Goal: Task Accomplishment & Management: Use online tool/utility

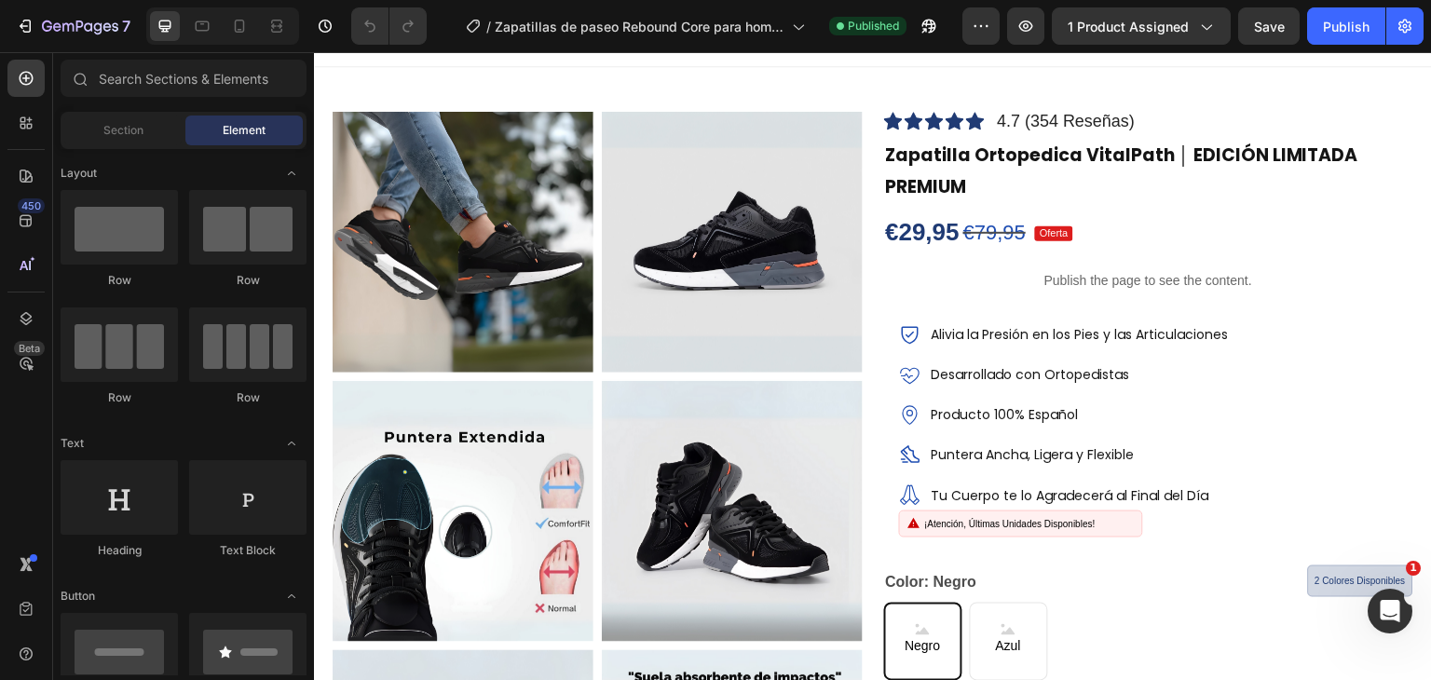
scroll to position [72, 0]
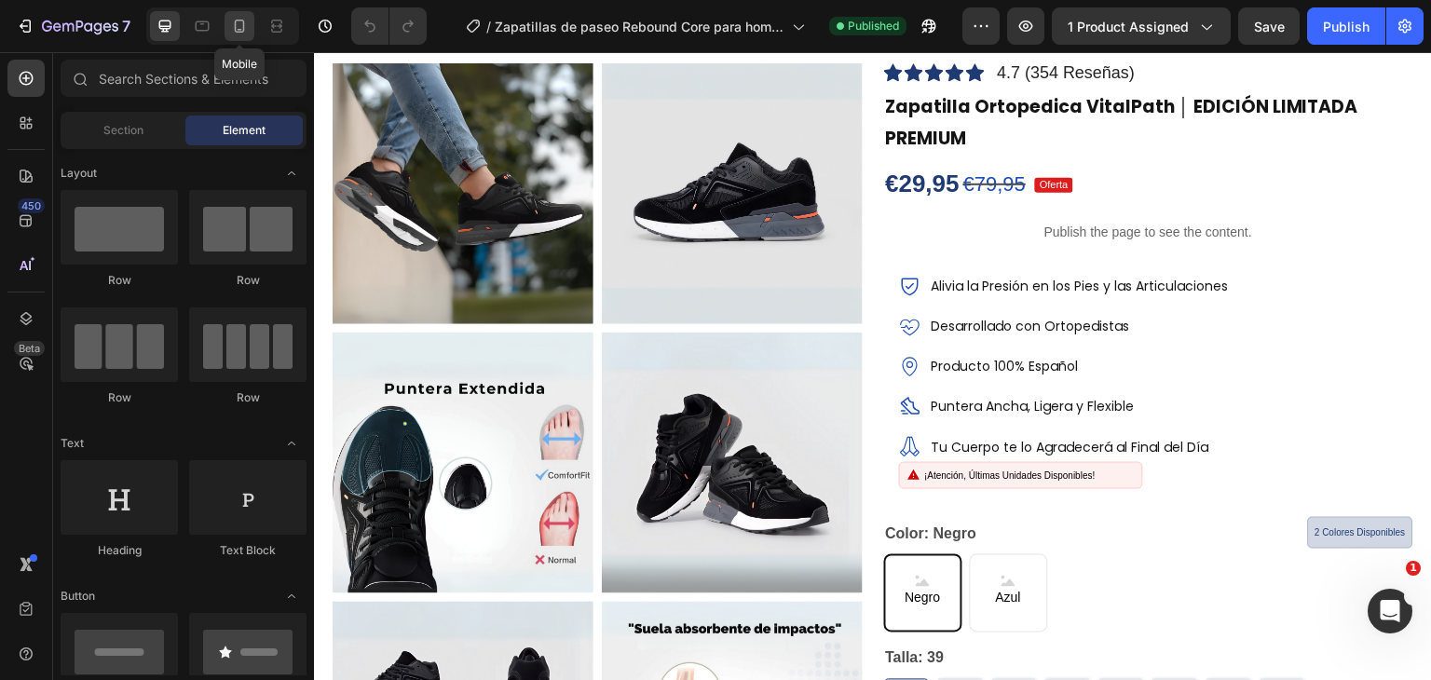
click at [246, 31] on icon at bounding box center [239, 26] width 19 height 19
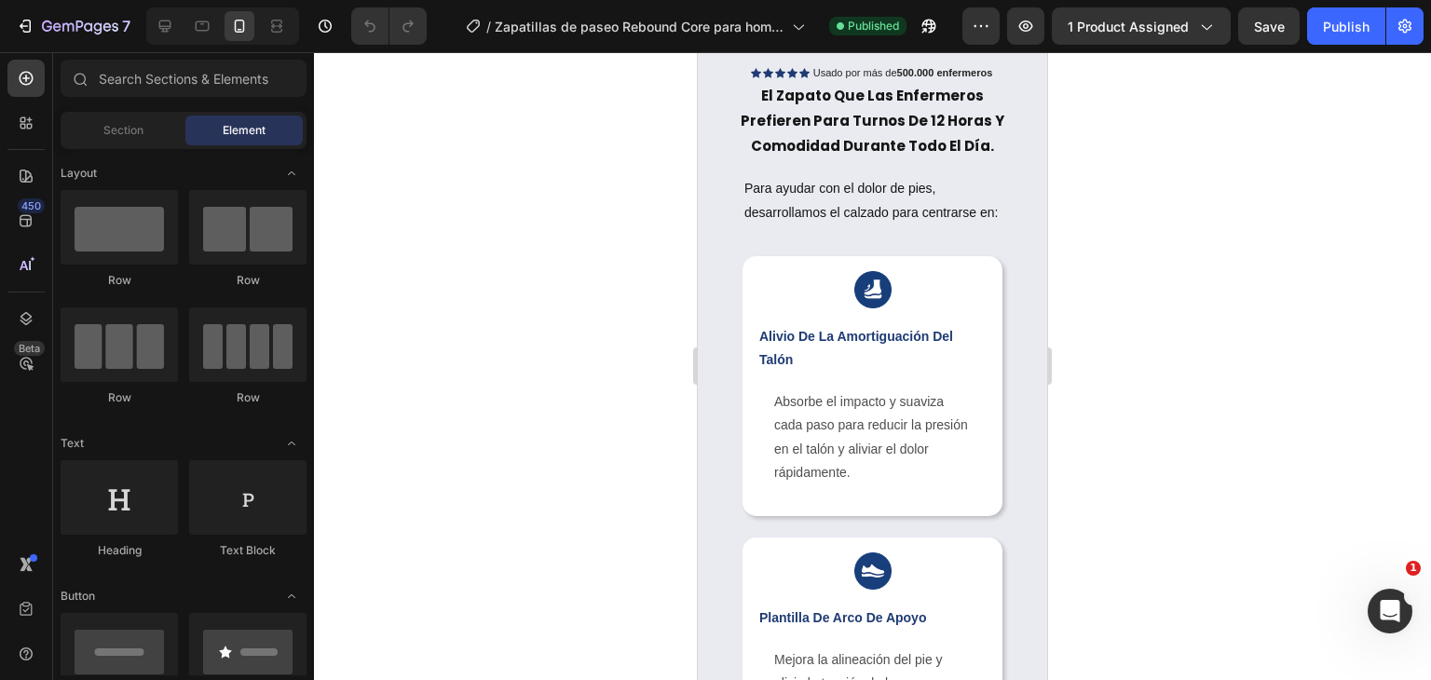
scroll to position [1778, 0]
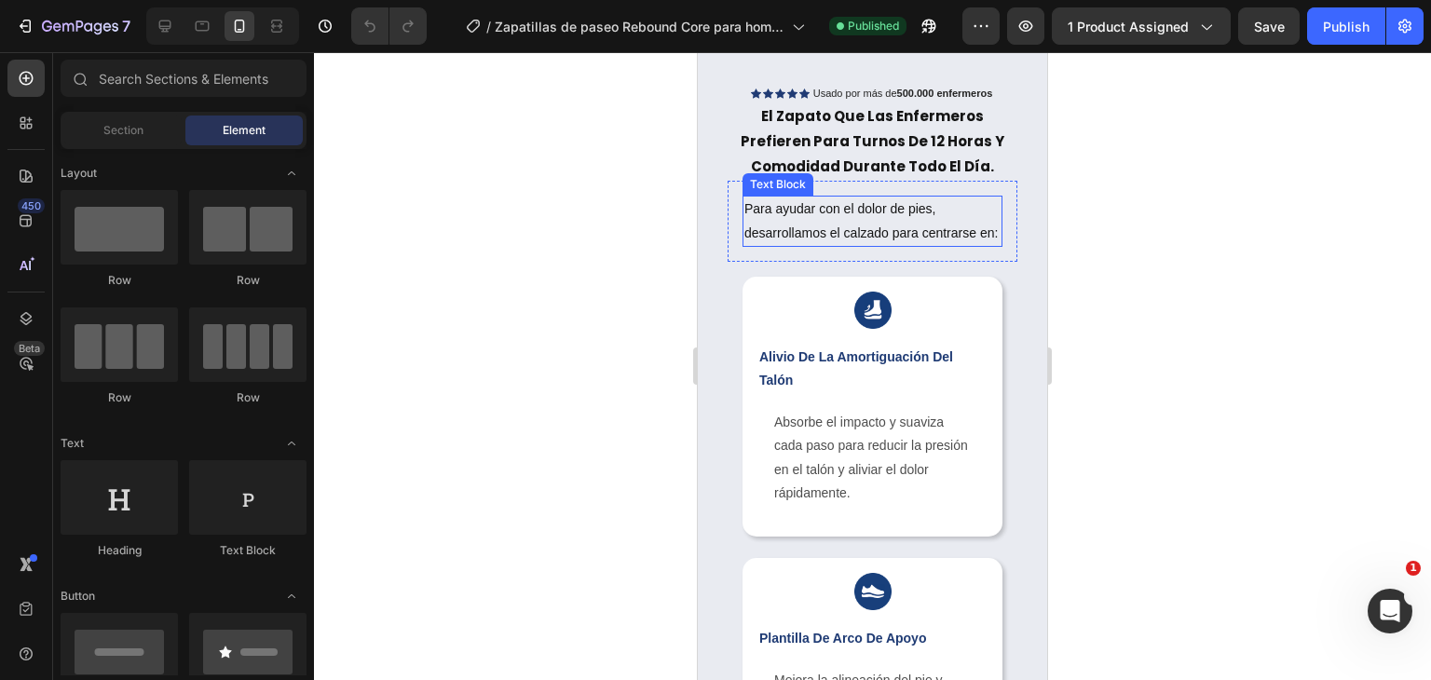
click at [945, 239] on p "Para ayudar con el dolor de pies, desarrollamos el calzado para centrarse en:" at bounding box center [872, 221] width 256 height 47
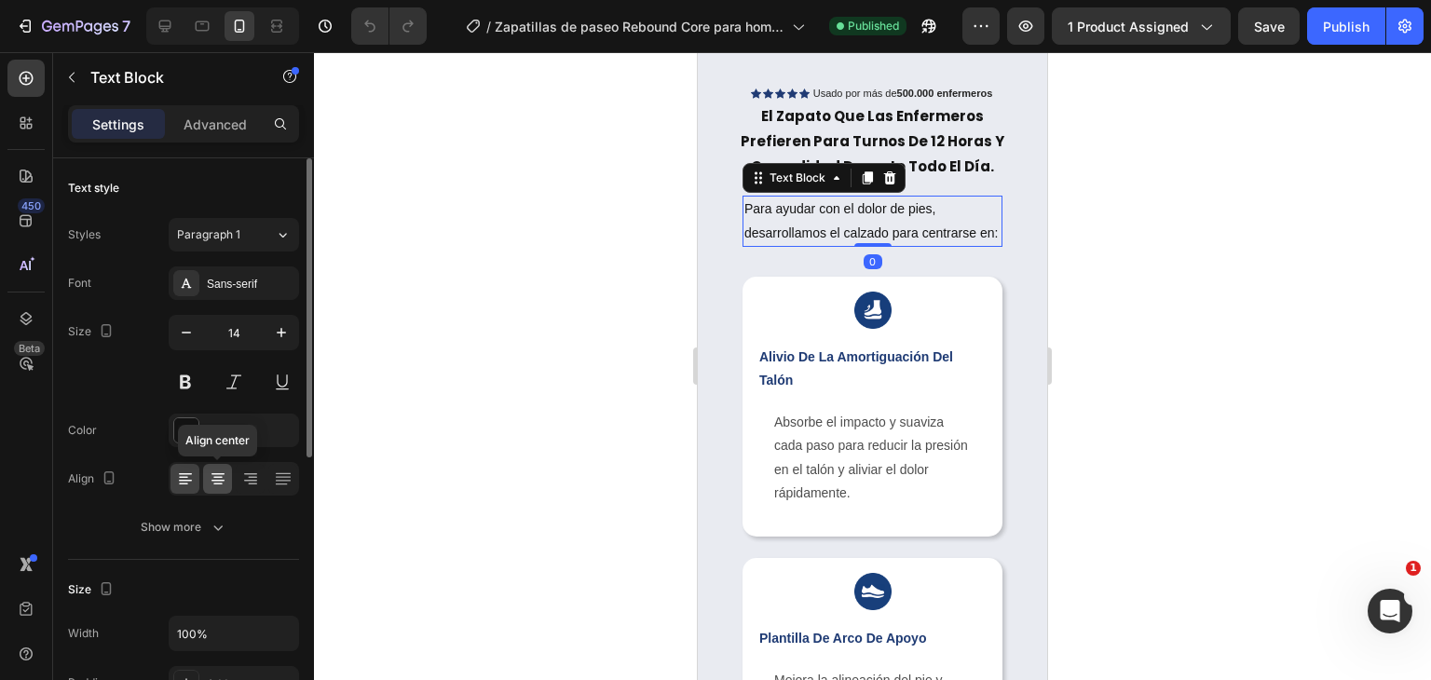
click at [223, 475] on icon at bounding box center [218, 479] width 19 height 19
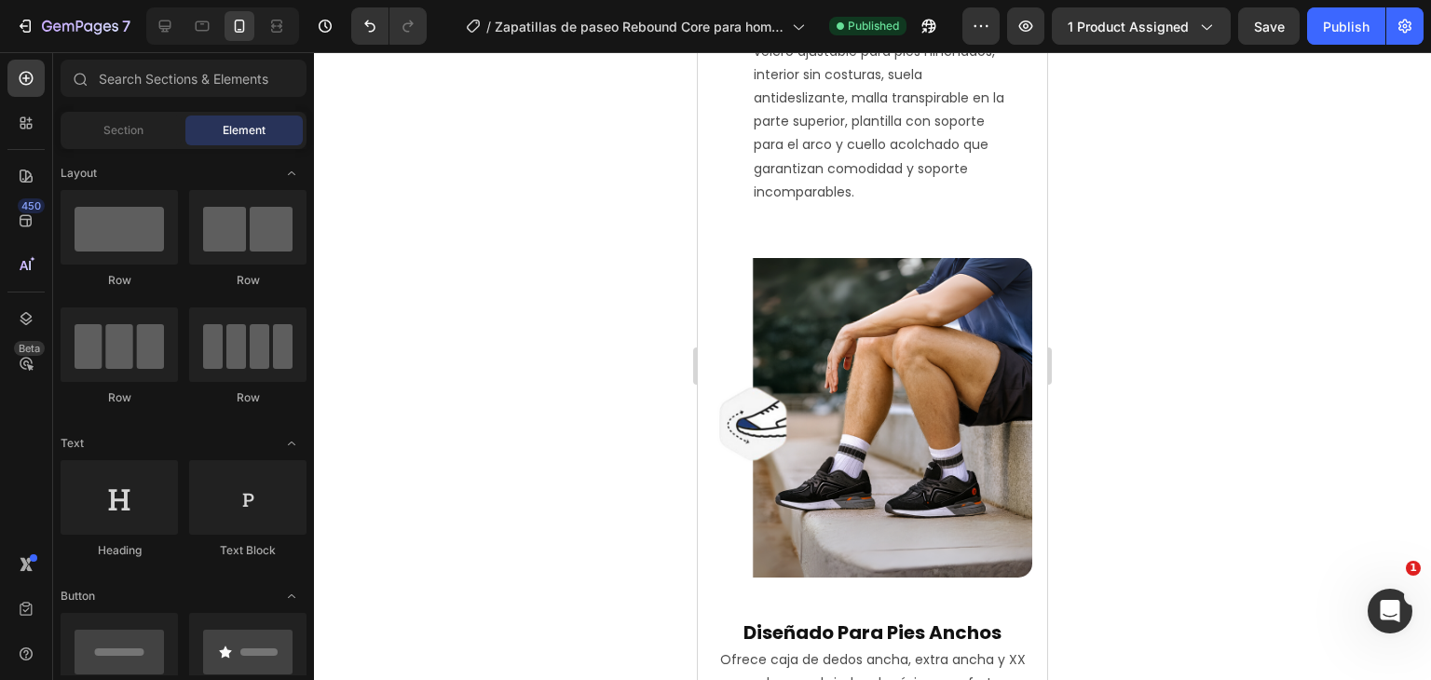
drag, startPoint x: 1040, startPoint y: 211, endPoint x: 1753, endPoint y: 396, distance: 736.5
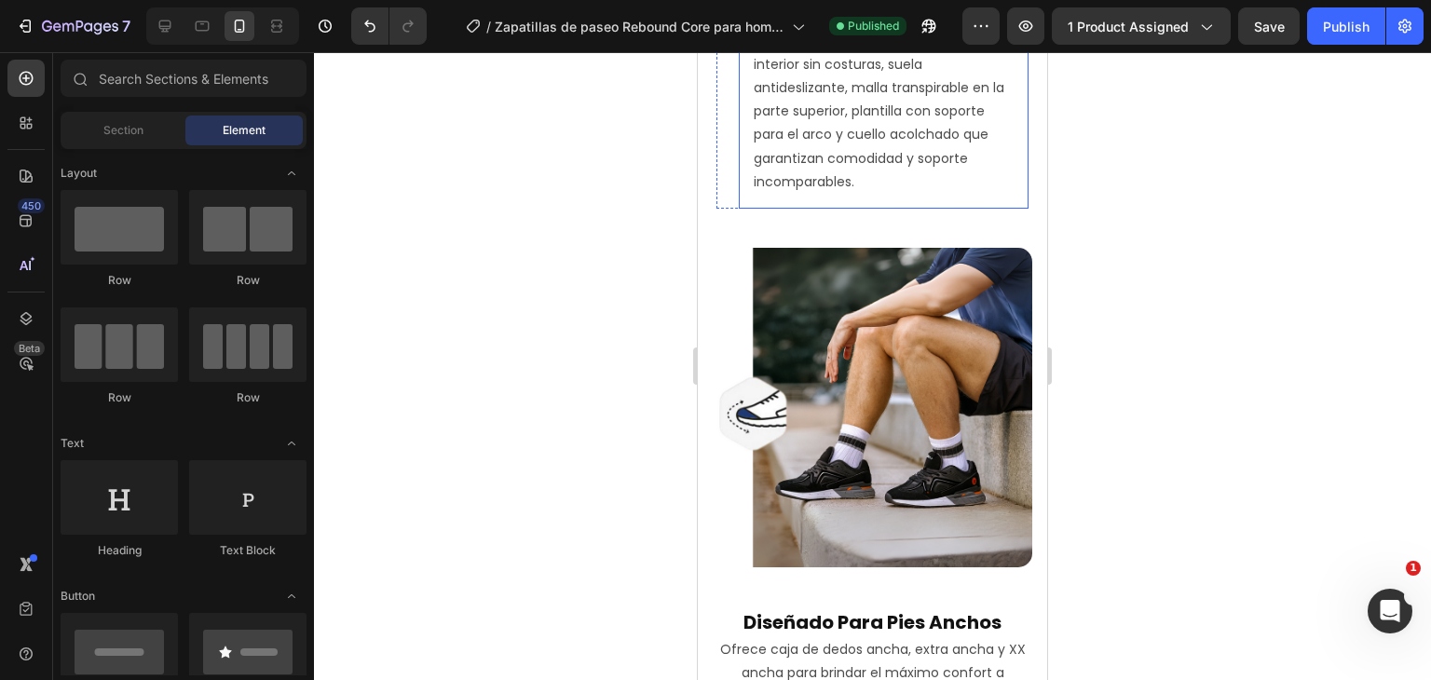
click at [907, 194] on p "Explora la colección de Zapatillsa Ortopedicas®: caja de dedos ancha, velcro aj…" at bounding box center [884, 88] width 260 height 212
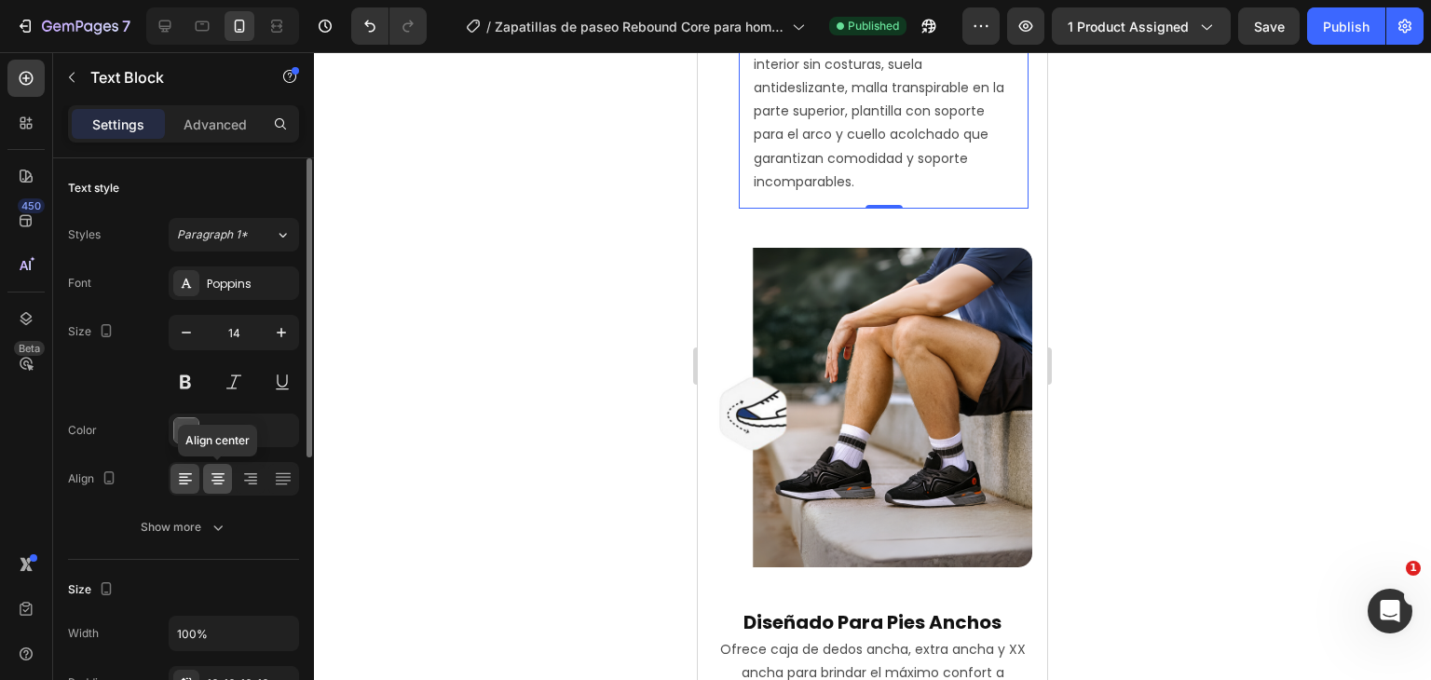
click at [223, 471] on icon at bounding box center [218, 479] width 19 height 19
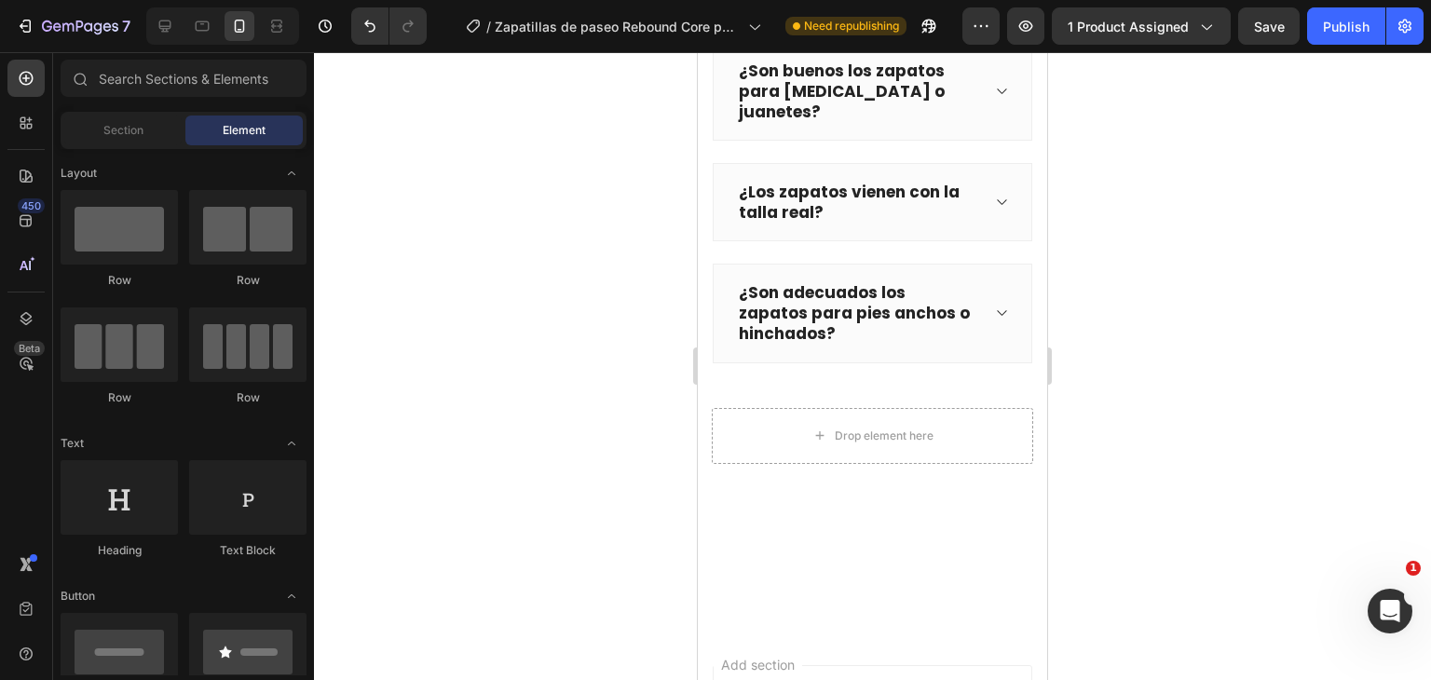
scroll to position [9717, 0]
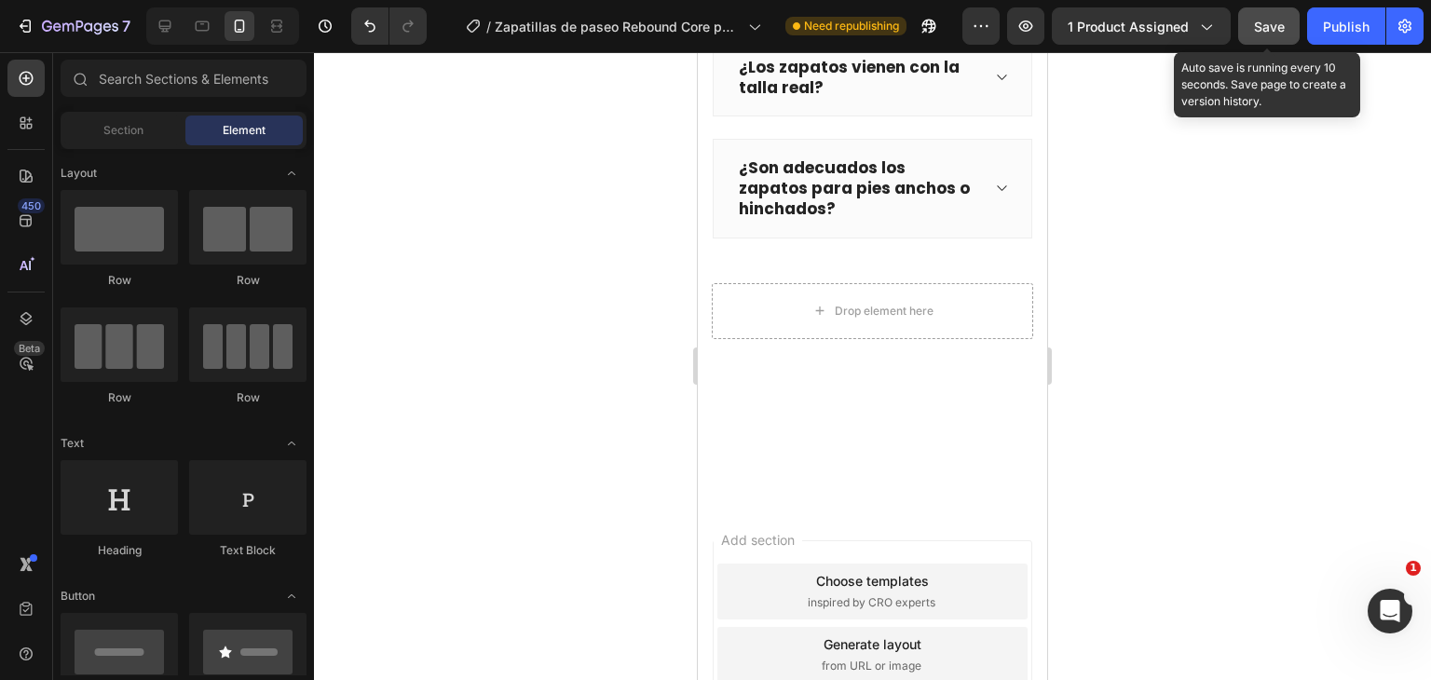
click at [1278, 34] on div "Save" at bounding box center [1269, 27] width 31 height 20
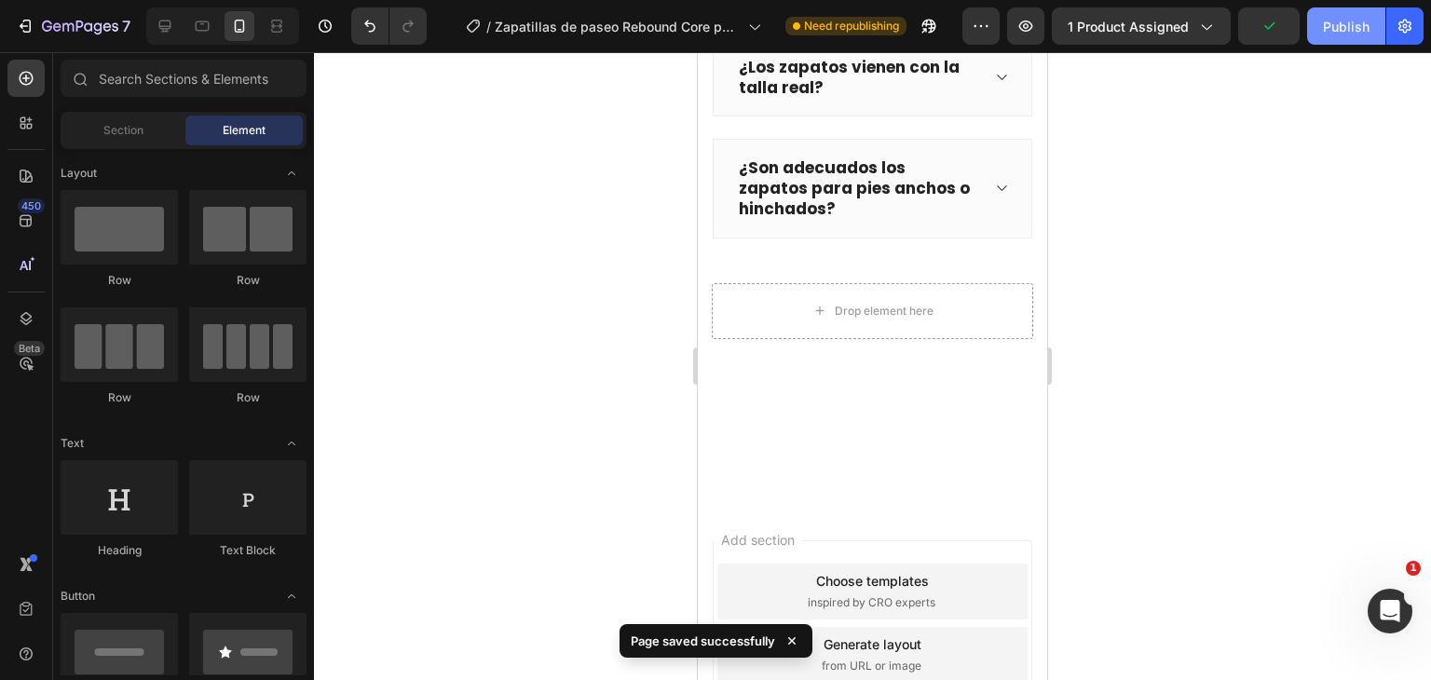
click at [1360, 44] on button "Publish" at bounding box center [1346, 25] width 78 height 37
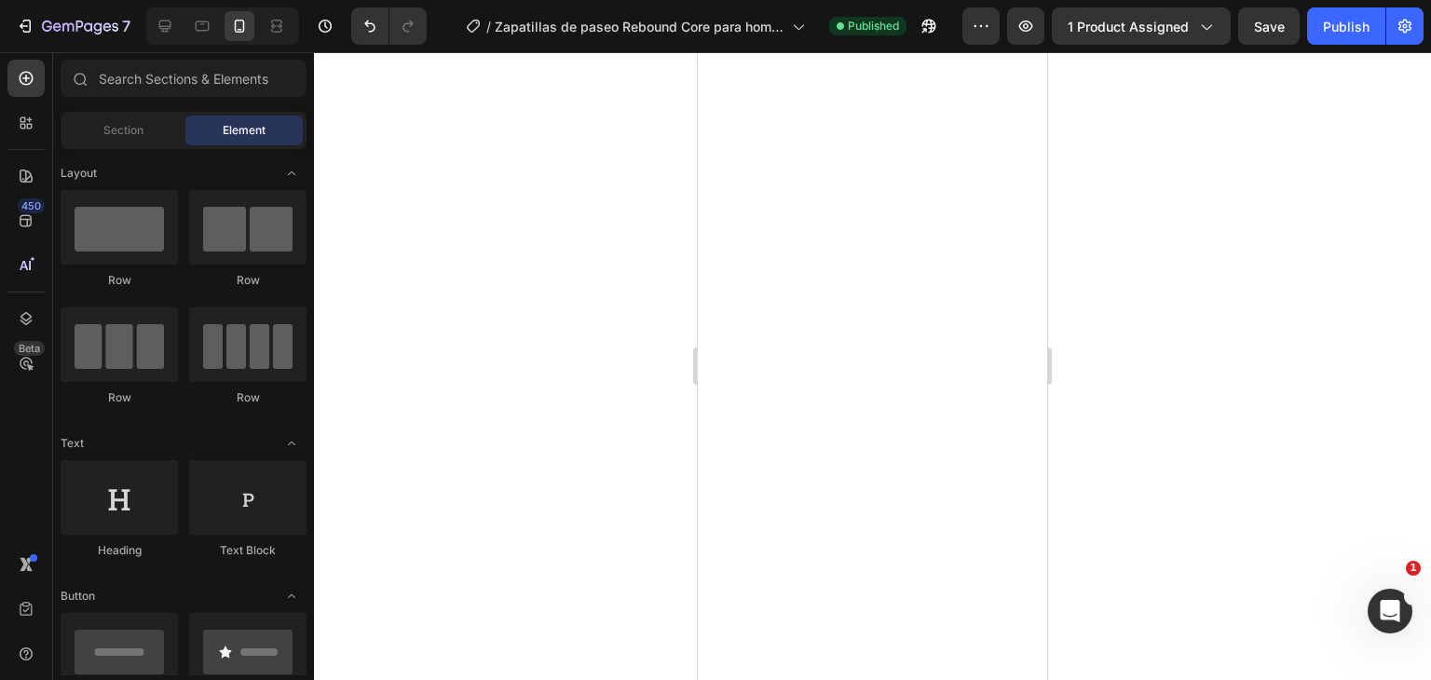
scroll to position [7119, 0]
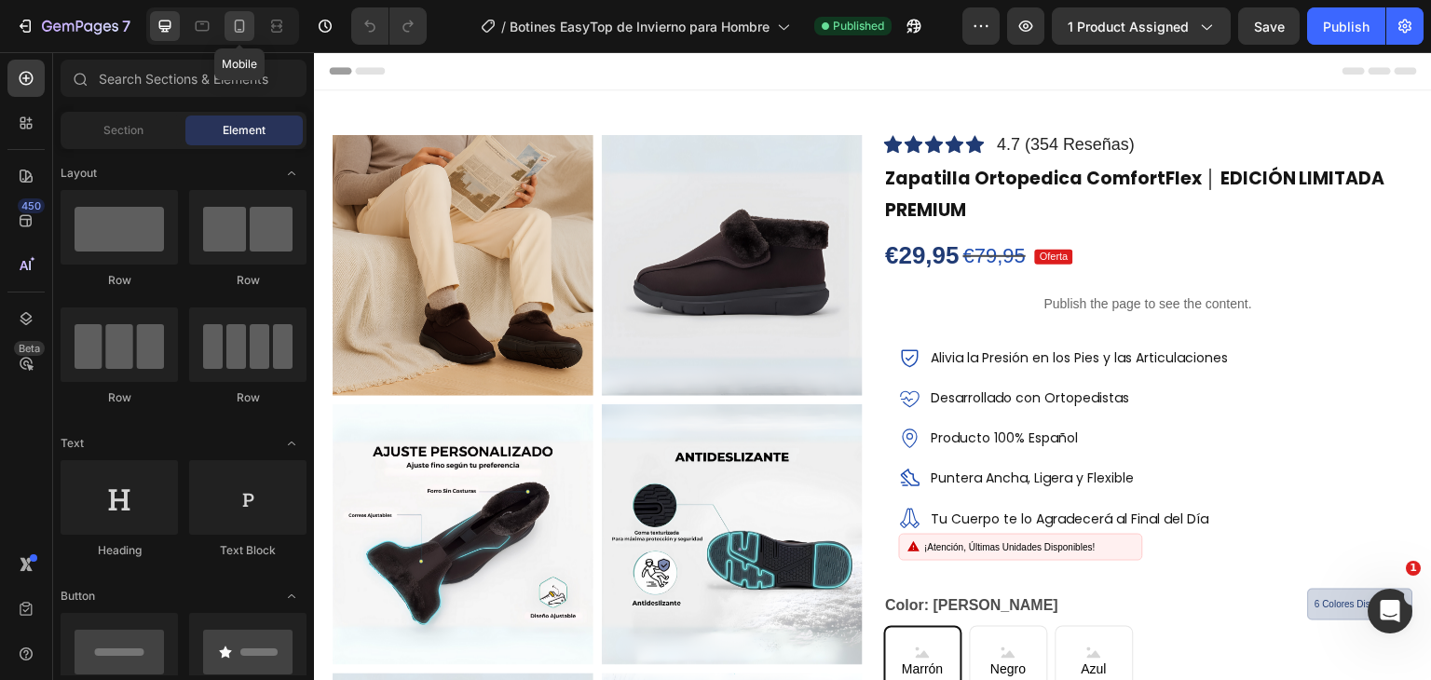
click at [235, 32] on icon at bounding box center [240, 26] width 10 height 13
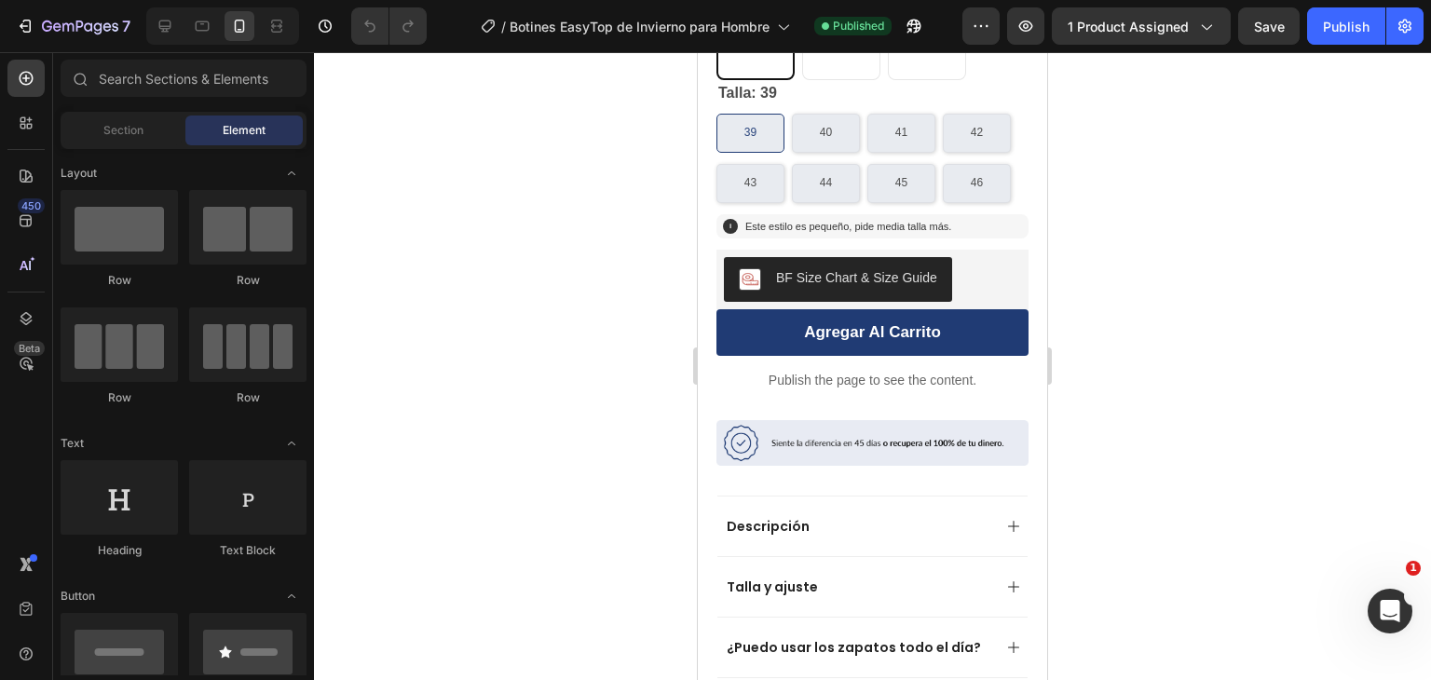
scroll to position [889, 0]
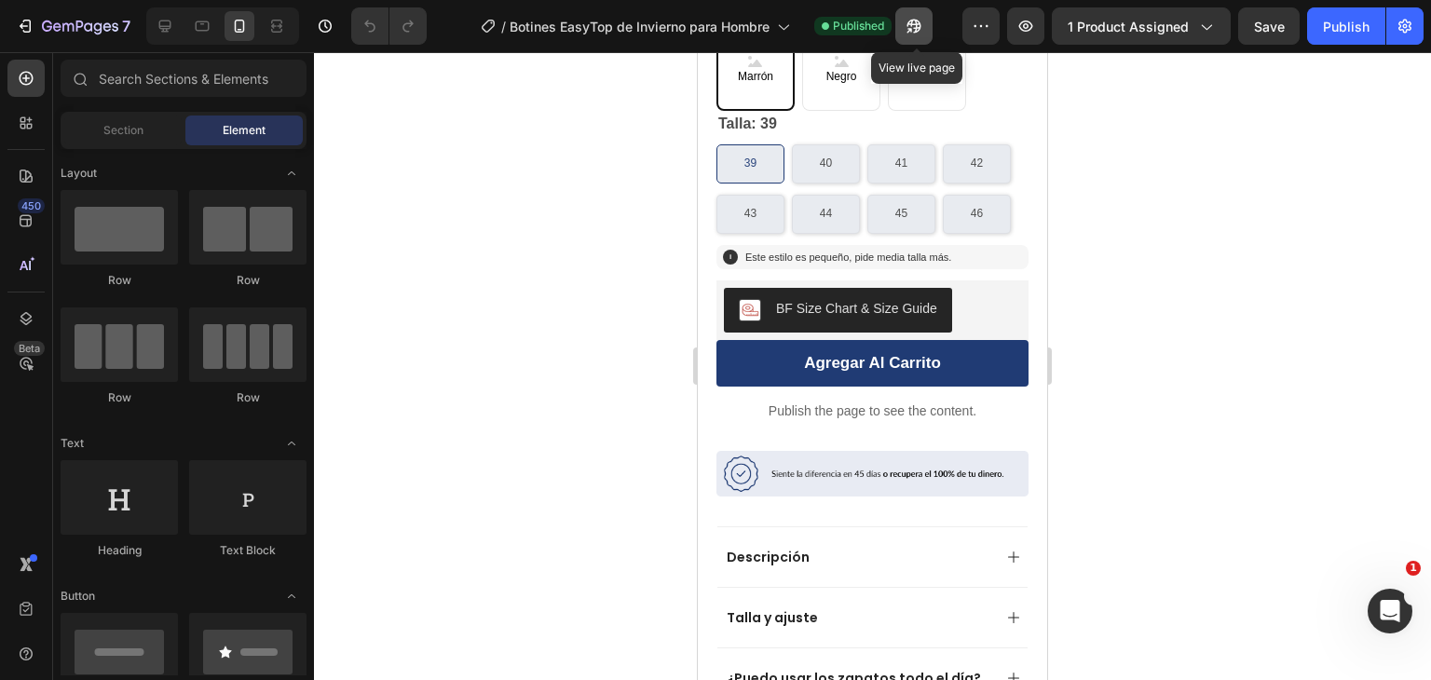
click at [904, 22] on button "button" at bounding box center [913, 25] width 37 height 37
click at [619, 380] on div at bounding box center [872, 366] width 1117 height 628
click at [157, 20] on icon at bounding box center [165, 26] width 19 height 19
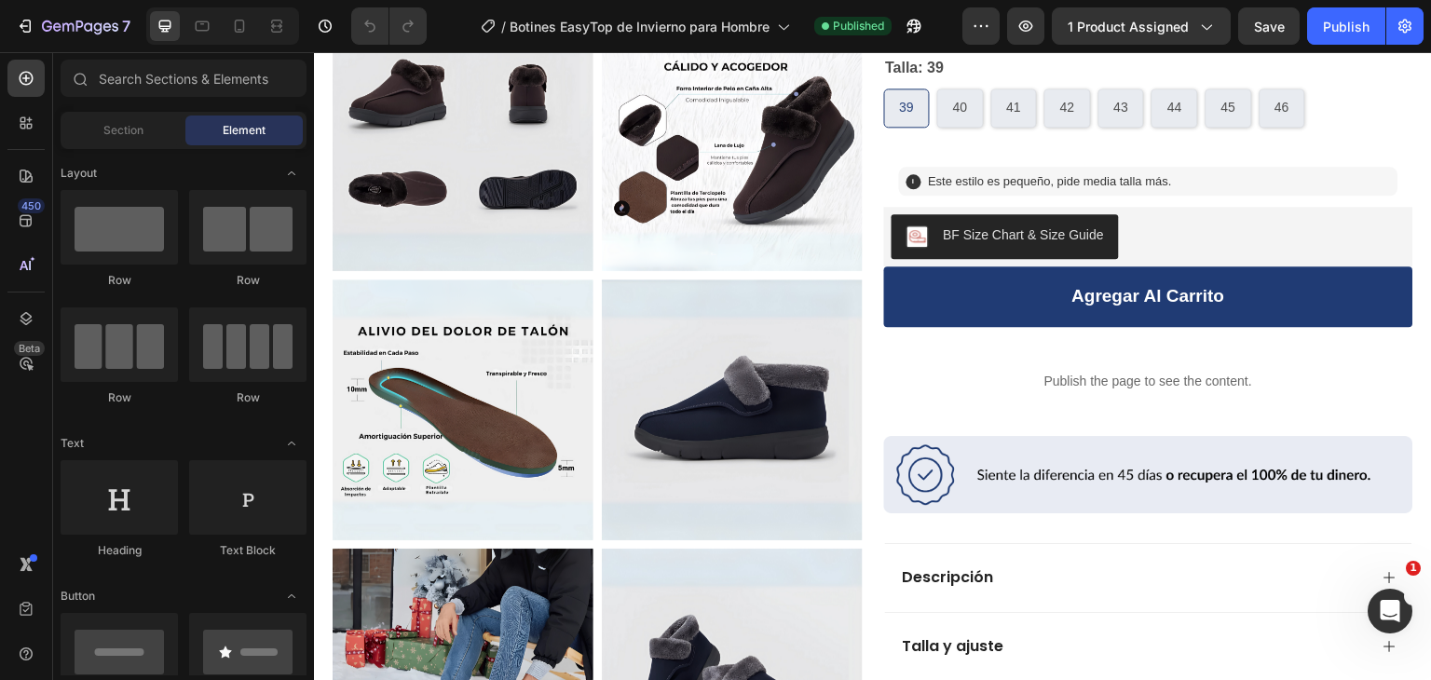
scroll to position [650, 0]
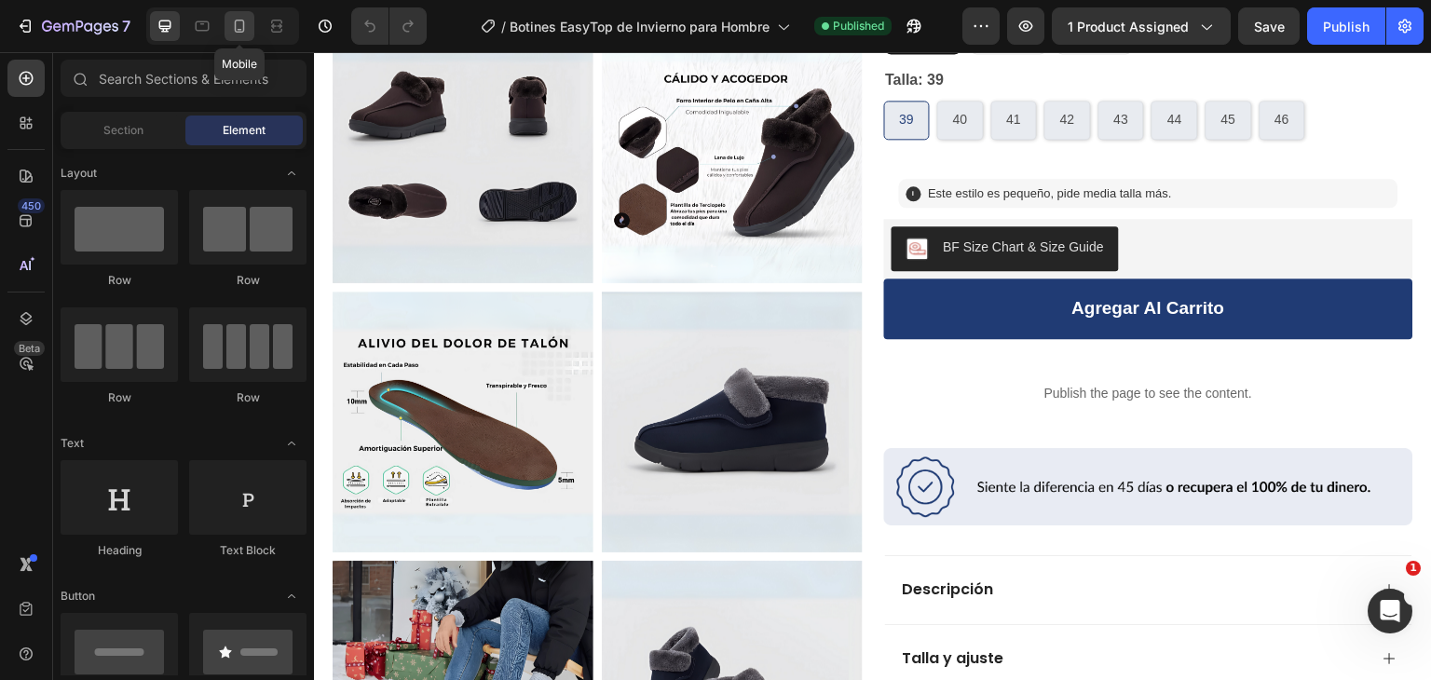
click at [242, 20] on icon at bounding box center [240, 26] width 10 height 13
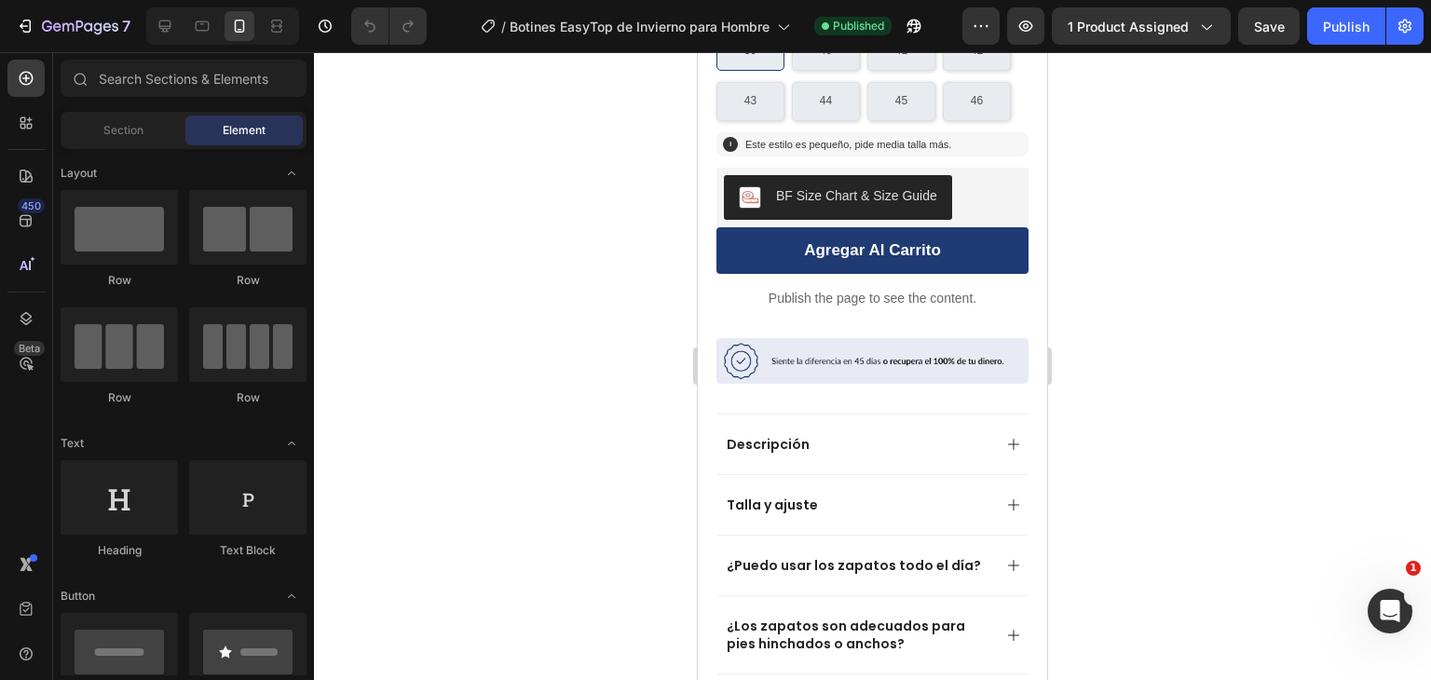
scroll to position [911, 0]
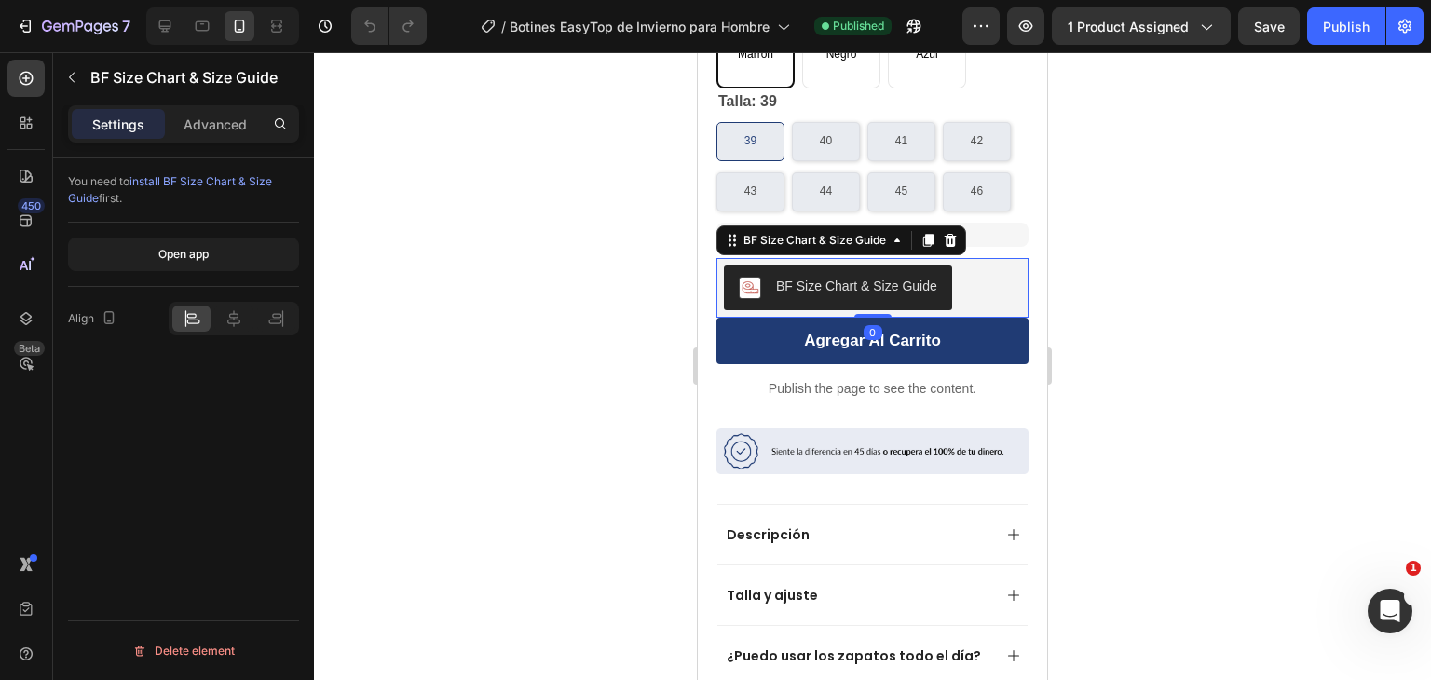
click at [885, 277] on div "BF Size Chart & Size Guide" at bounding box center [856, 287] width 161 height 20
click at [538, 157] on div at bounding box center [872, 366] width 1117 height 628
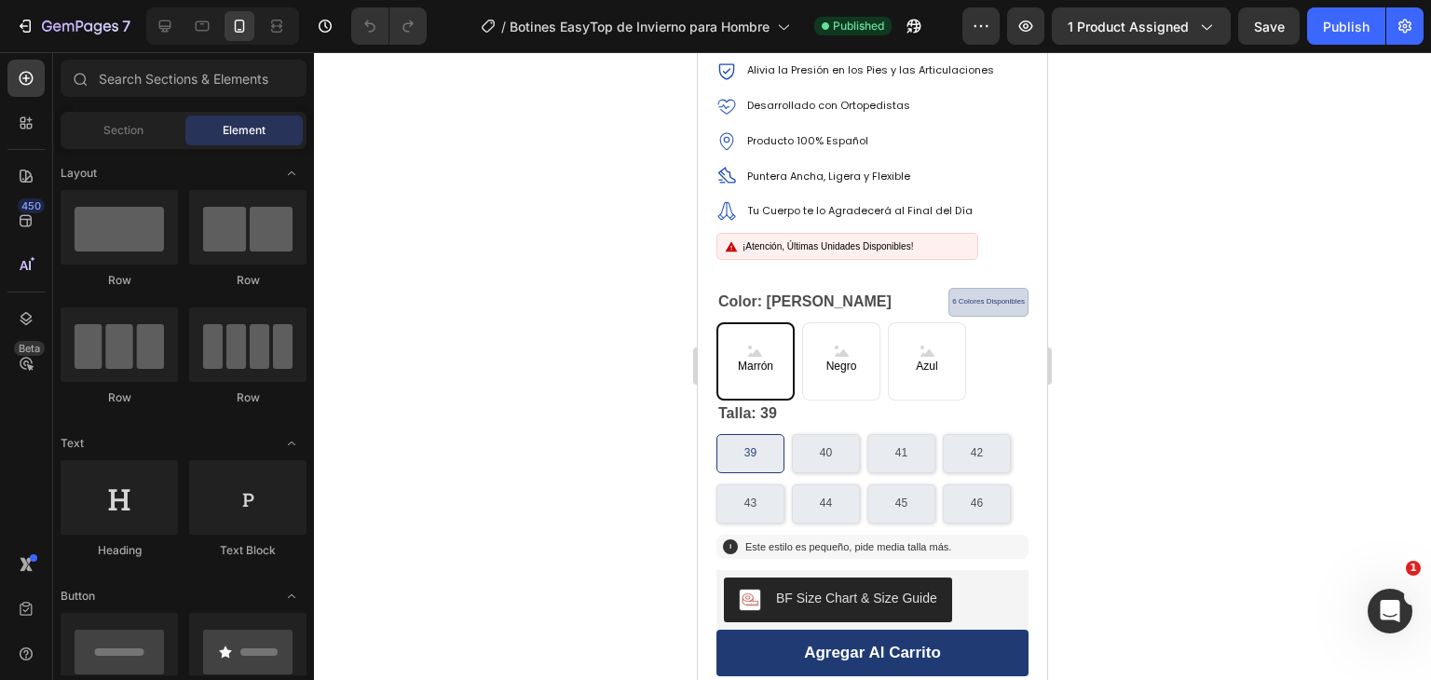
scroll to position [489, 0]
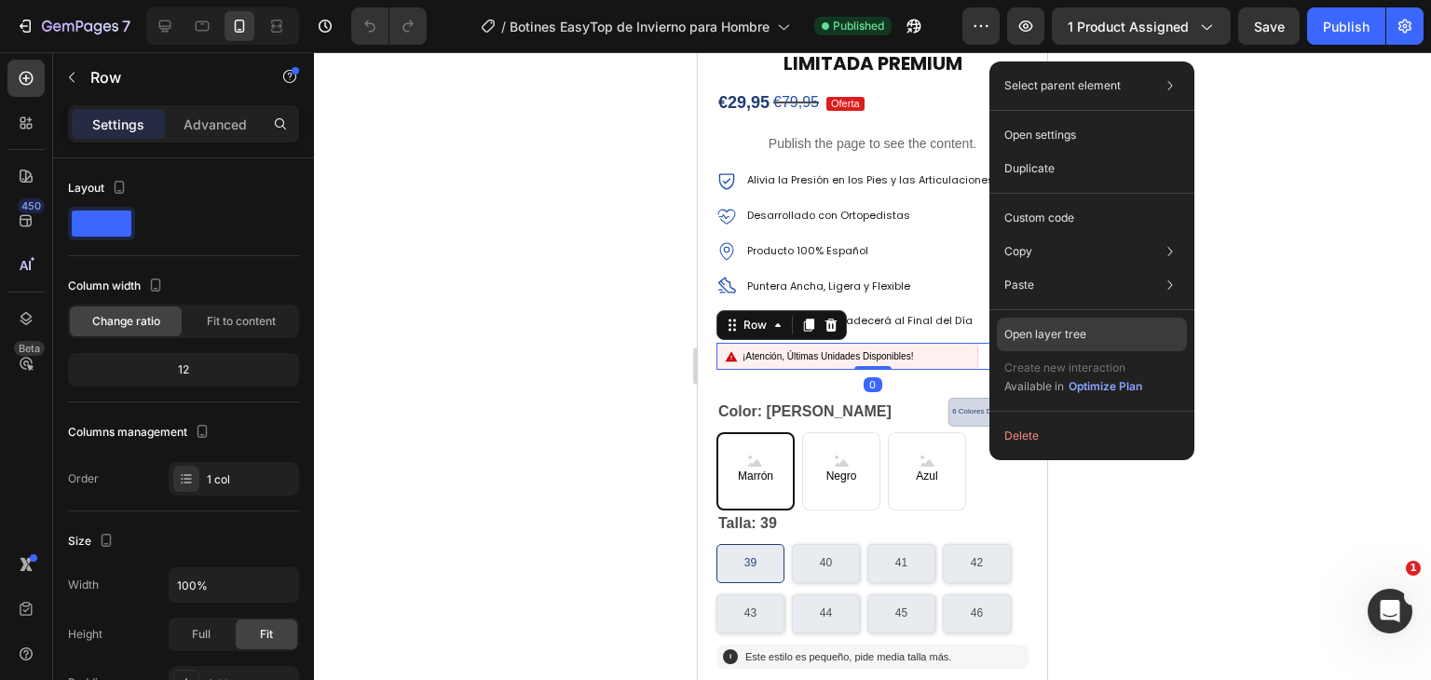
click at [1081, 321] on div "Open layer tree" at bounding box center [1092, 335] width 190 height 34
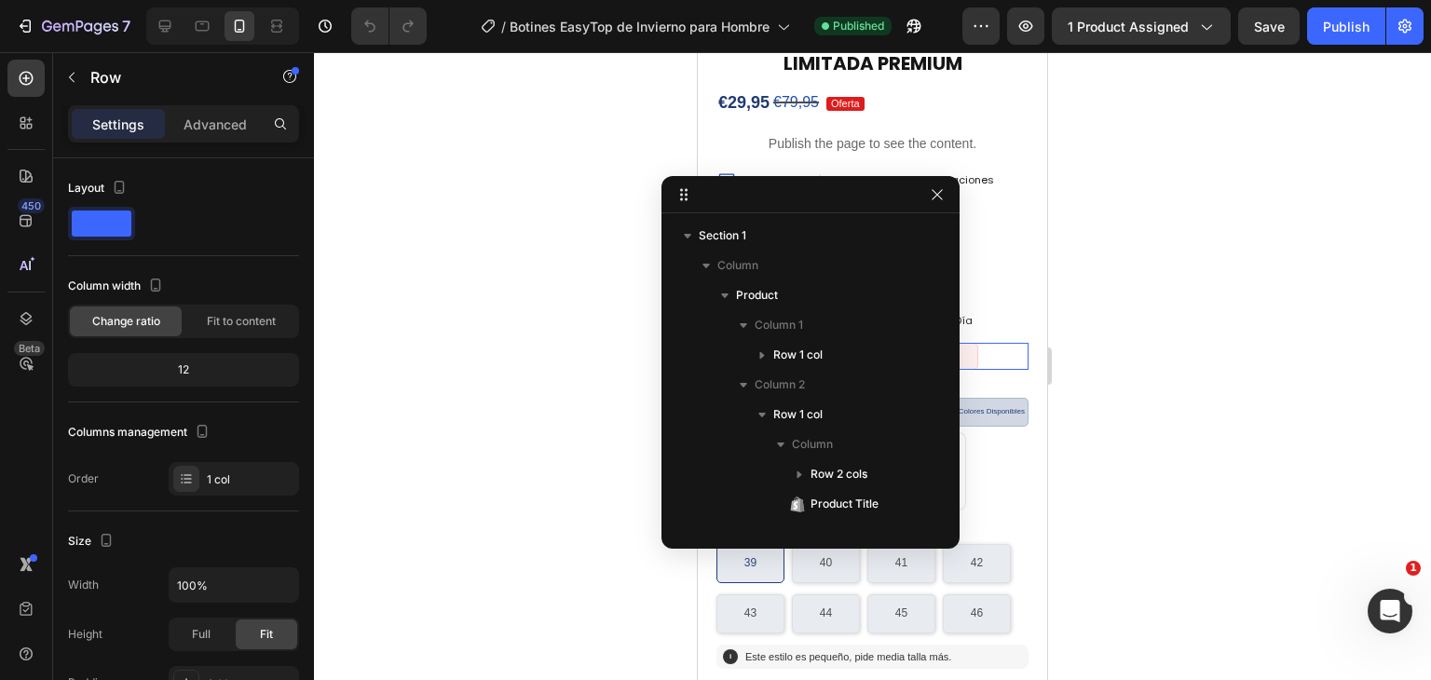
scroll to position [263, 0]
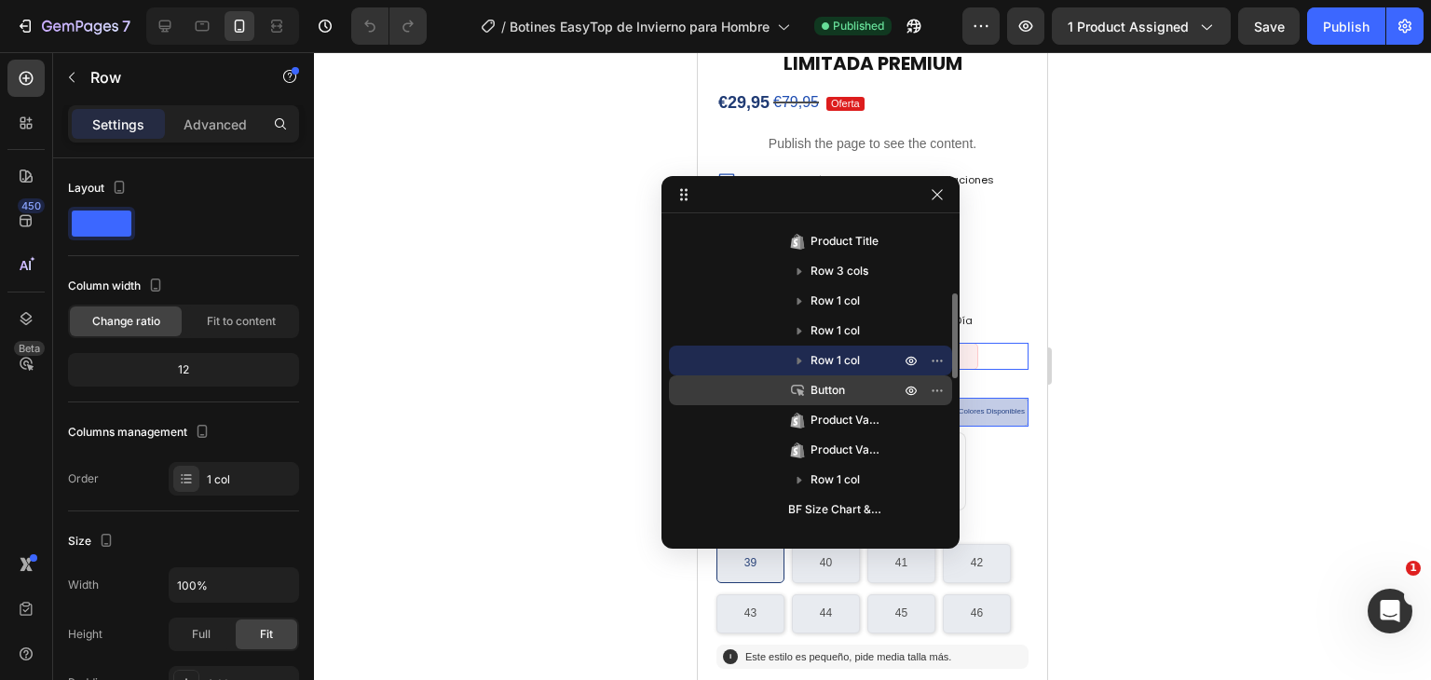
click at [860, 385] on p "Button" at bounding box center [834, 390] width 93 height 19
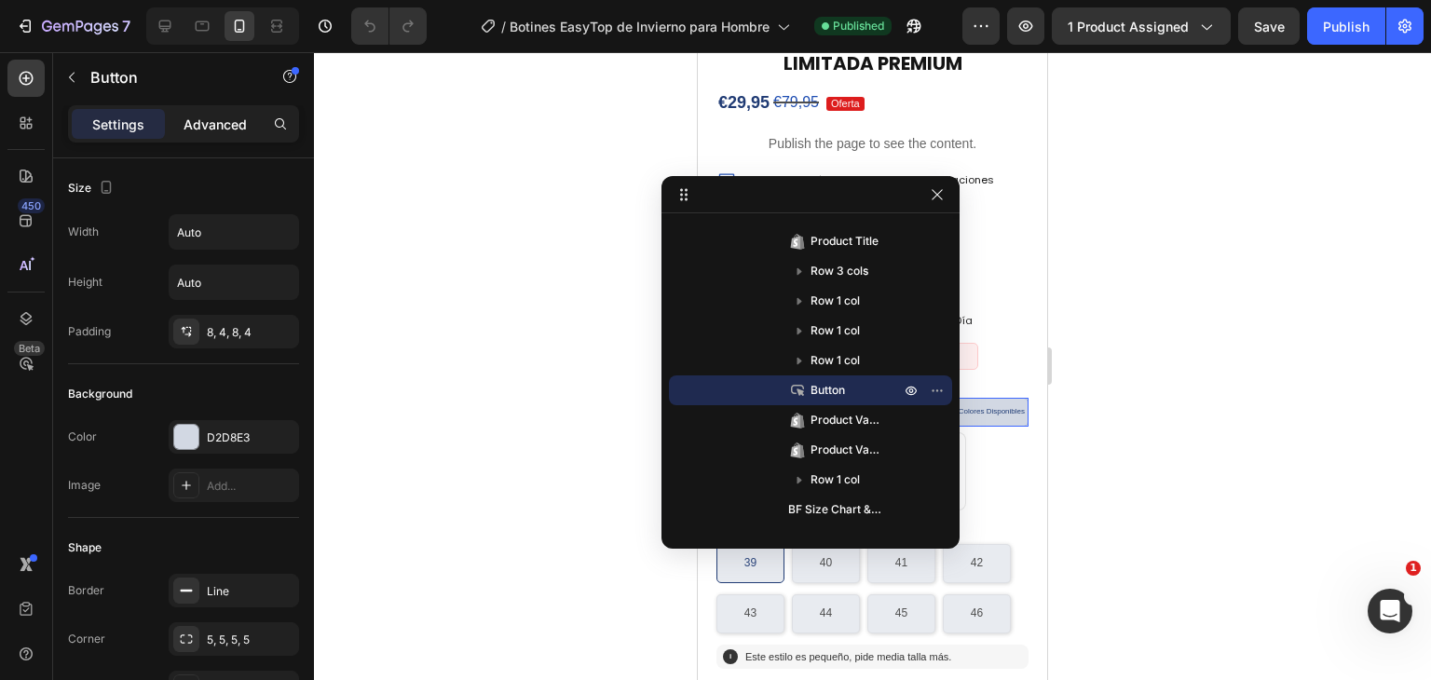
click at [213, 122] on p "Advanced" at bounding box center [215, 125] width 63 height 20
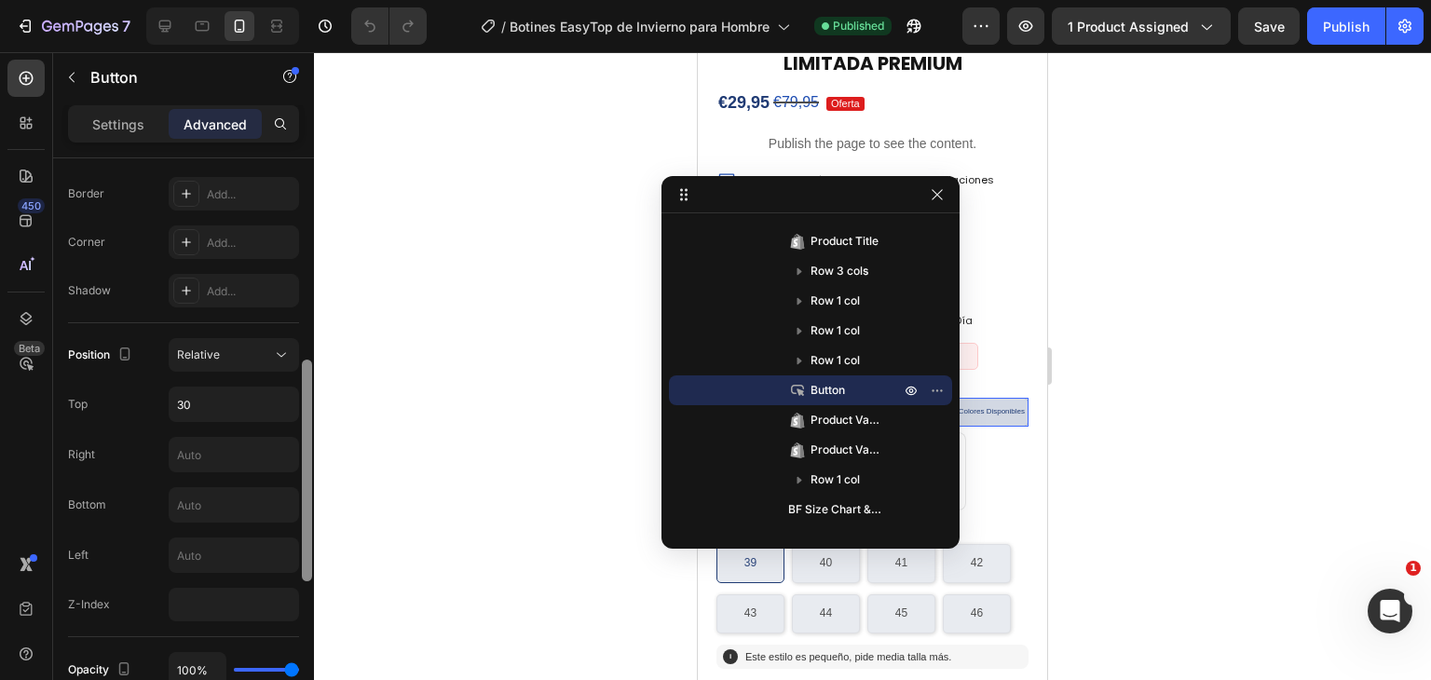
drag, startPoint x: 306, startPoint y: 280, endPoint x: 304, endPoint y: 476, distance: 196.6
click at [304, 476] on div at bounding box center [307, 471] width 10 height 222
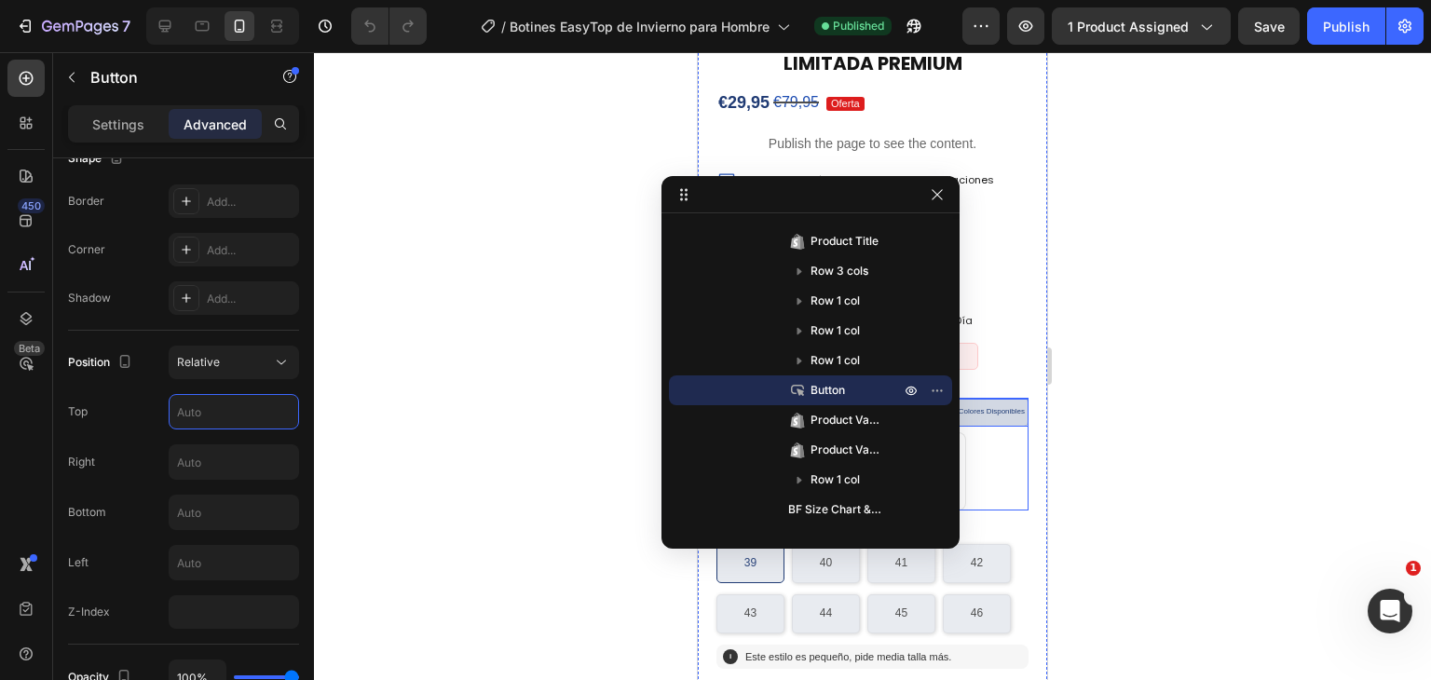
click at [969, 399] on div "Color: Marrón Marrón Marrón Marrón Negro Negro Negro Azul Azul Azul" at bounding box center [873, 455] width 312 height 112
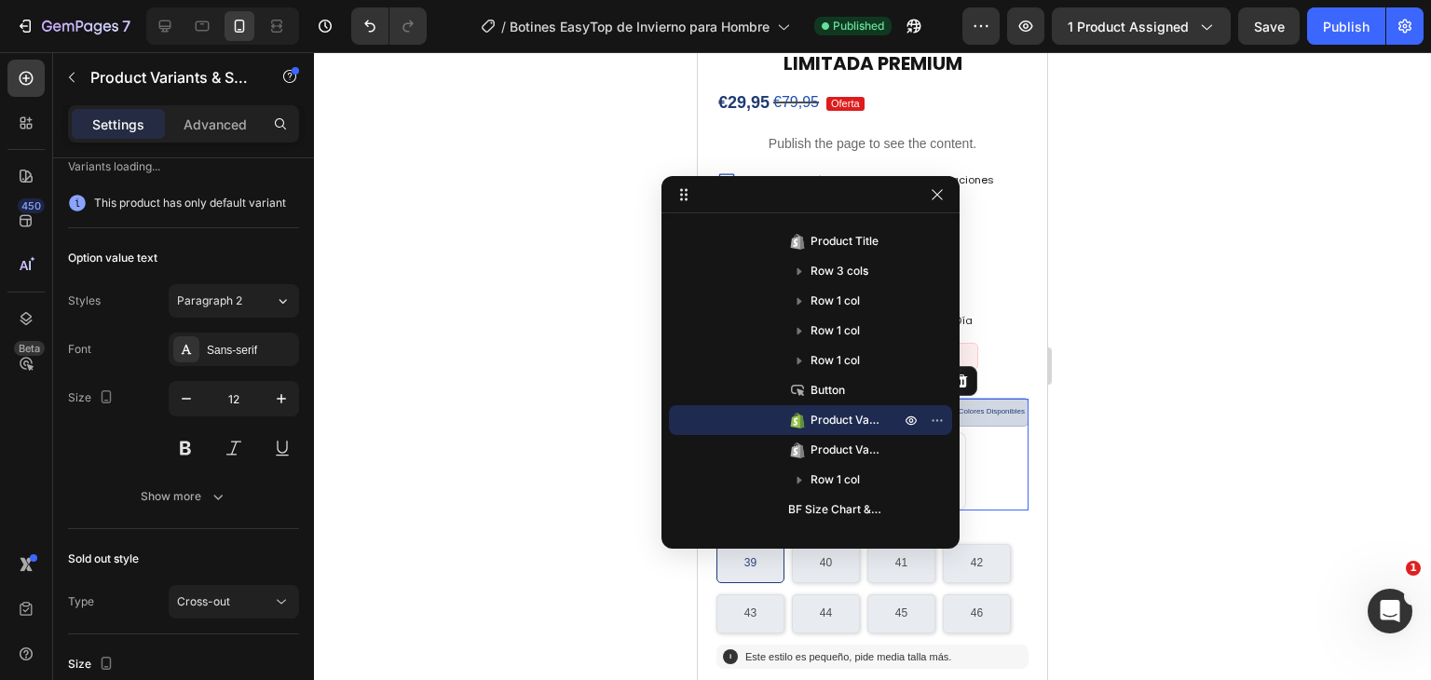
scroll to position [0, 0]
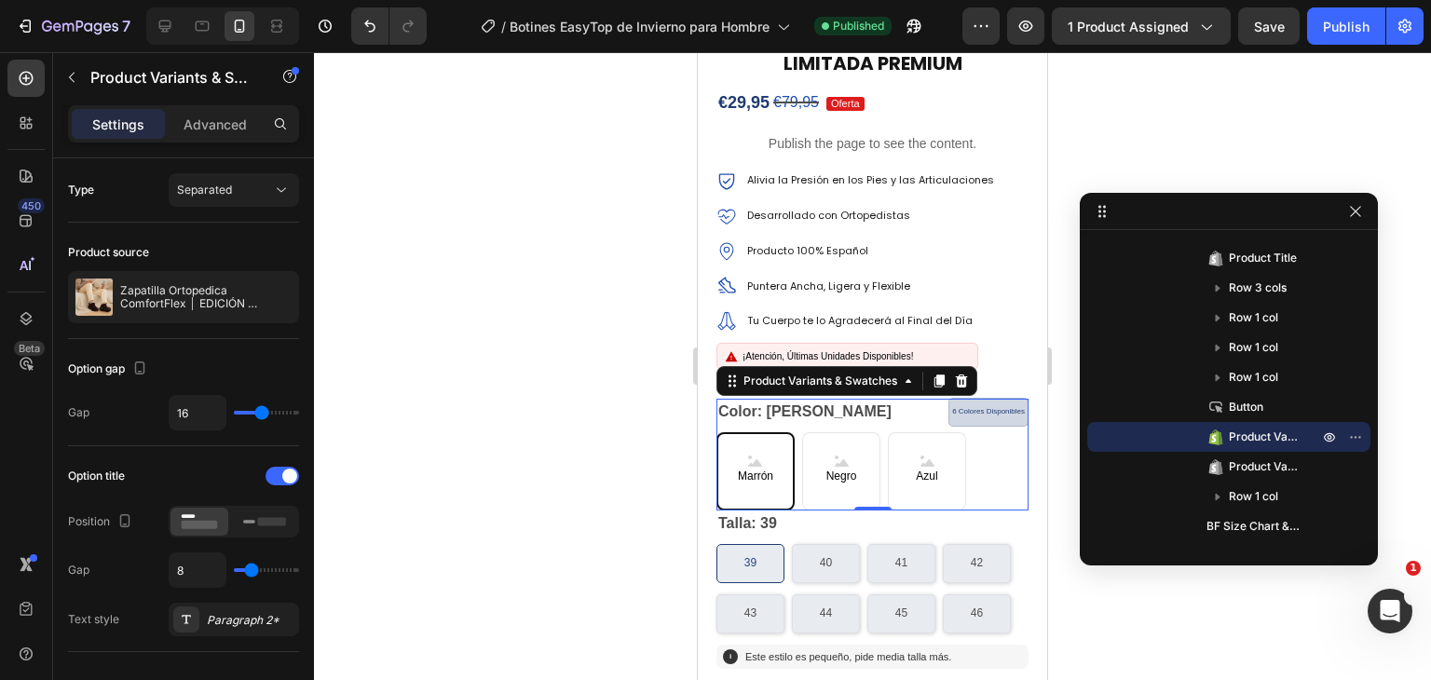
drag, startPoint x: 701, startPoint y: 200, endPoint x: 1127, endPoint y: 214, distance: 426.1
click at [159, 32] on icon at bounding box center [165, 26] width 19 height 19
type input "14"
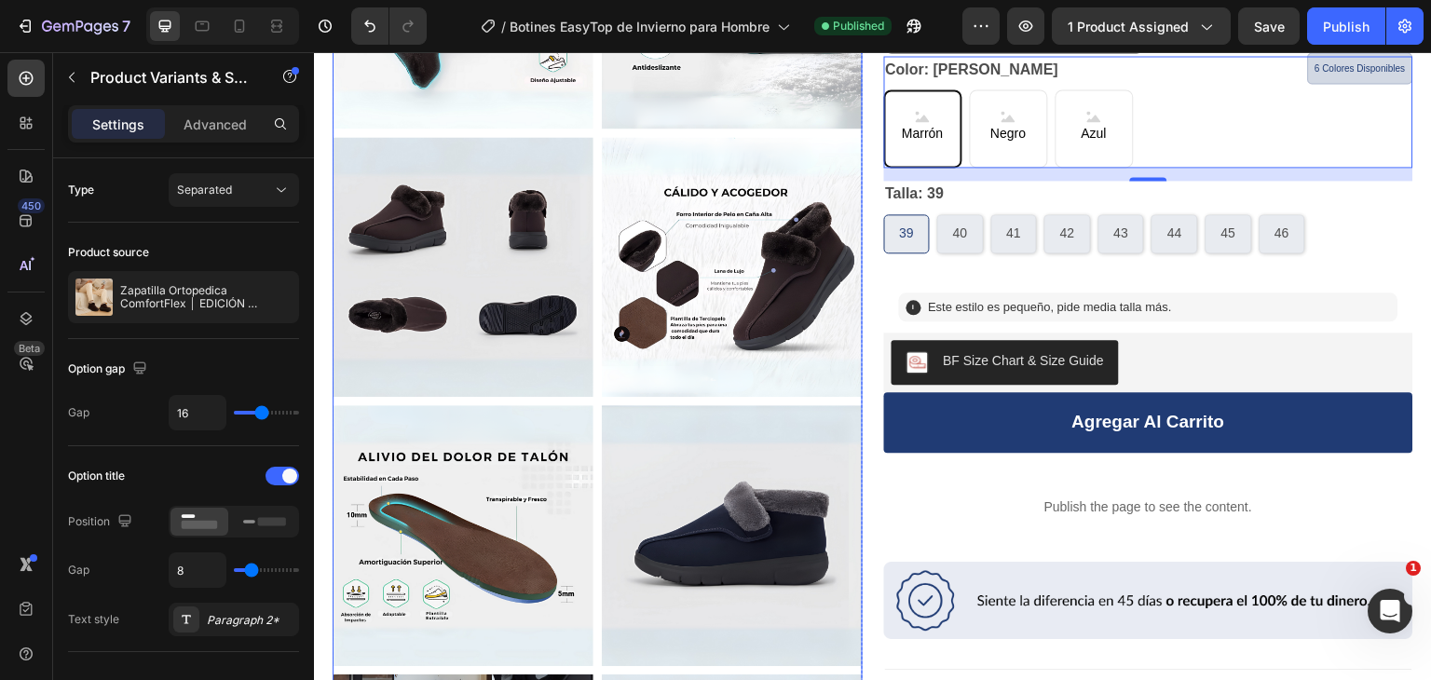
scroll to position [472, 0]
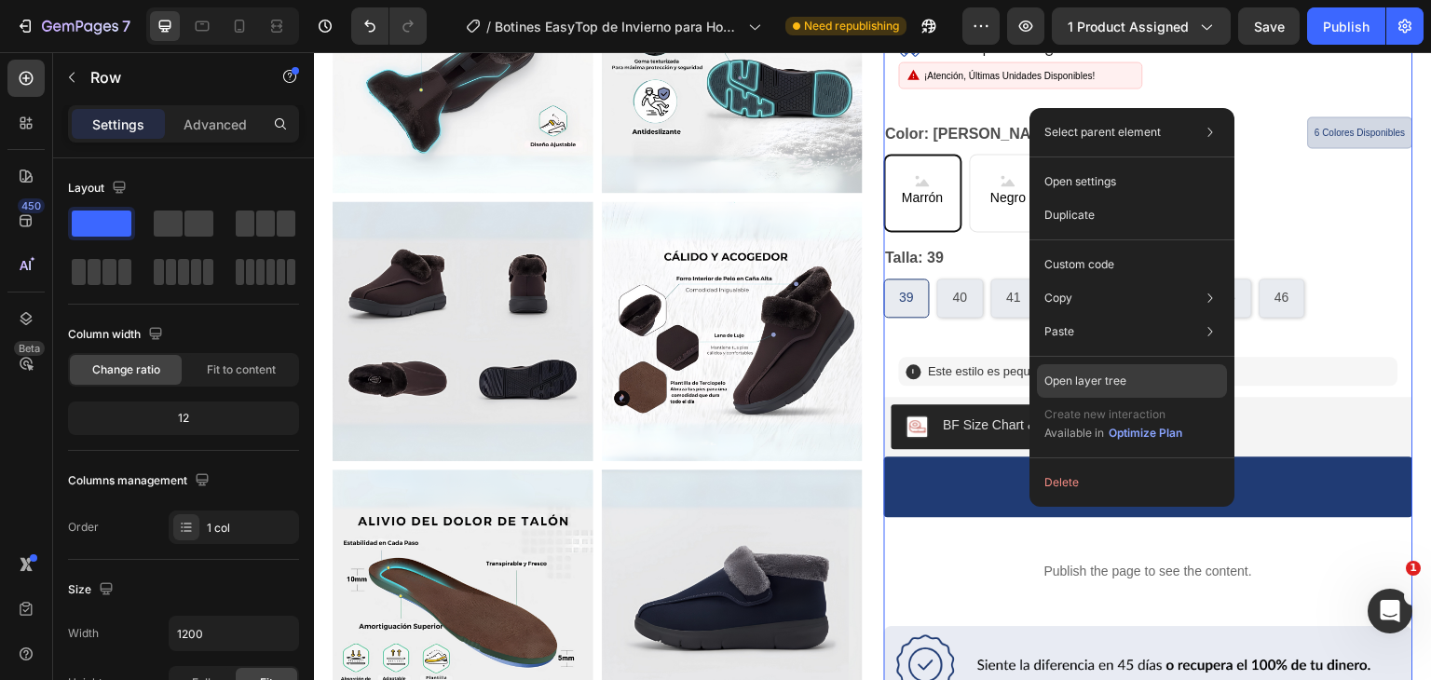
click at [1102, 380] on p "Open layer tree" at bounding box center [1086, 381] width 82 height 17
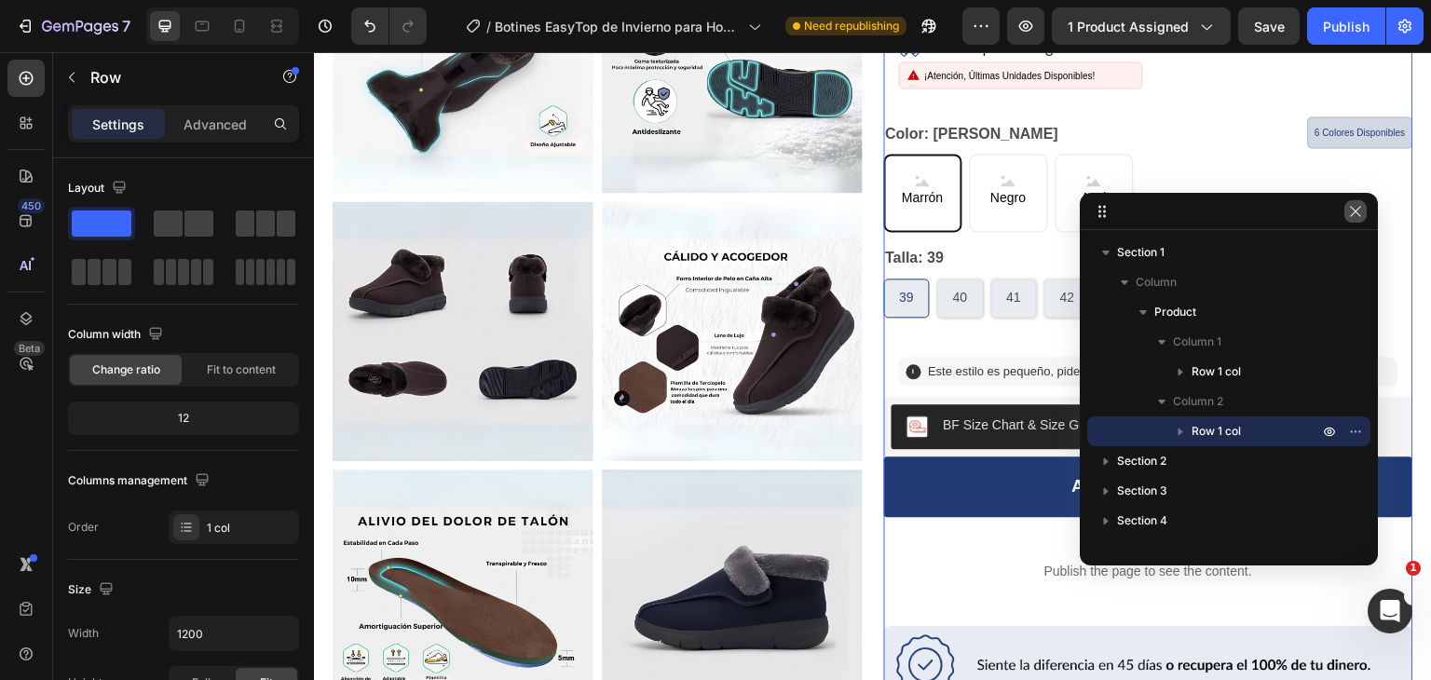
click at [1356, 212] on icon "button" at bounding box center [1355, 211] width 15 height 15
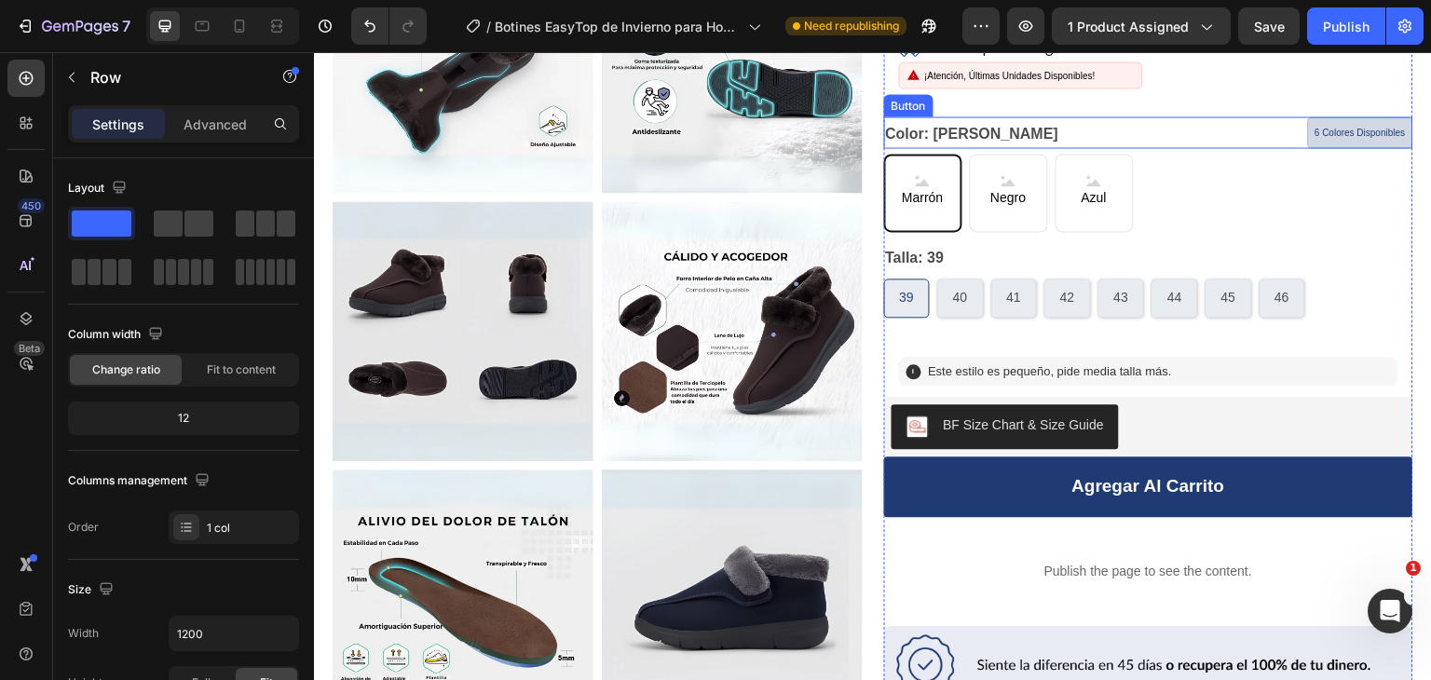
click at [1387, 113] on div "Icon Icon Icon Icon Icon Icon List 4.7 (354 Reseñas) Text Block Row Zapatilla O…" at bounding box center [1149, 424] width 530 height 1522
click at [214, 117] on p "Advanced" at bounding box center [215, 125] width 63 height 20
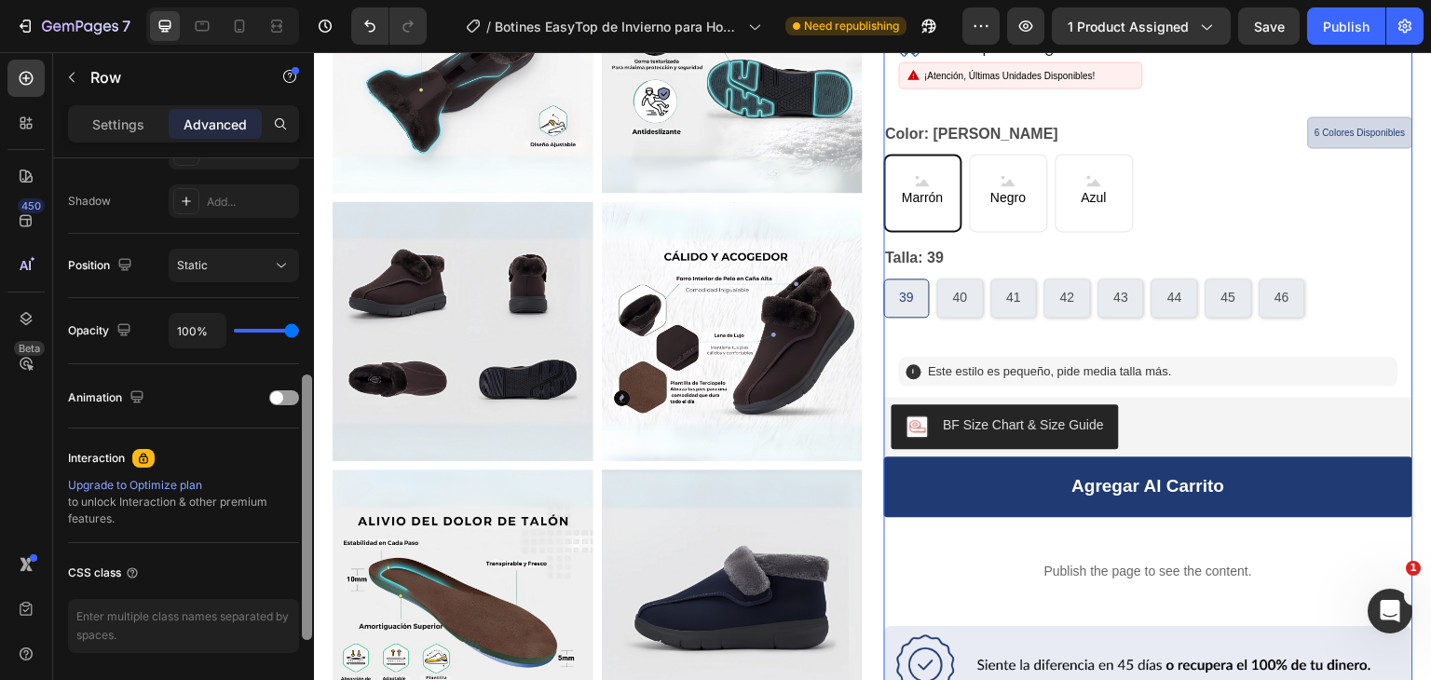
scroll to position [455, 0]
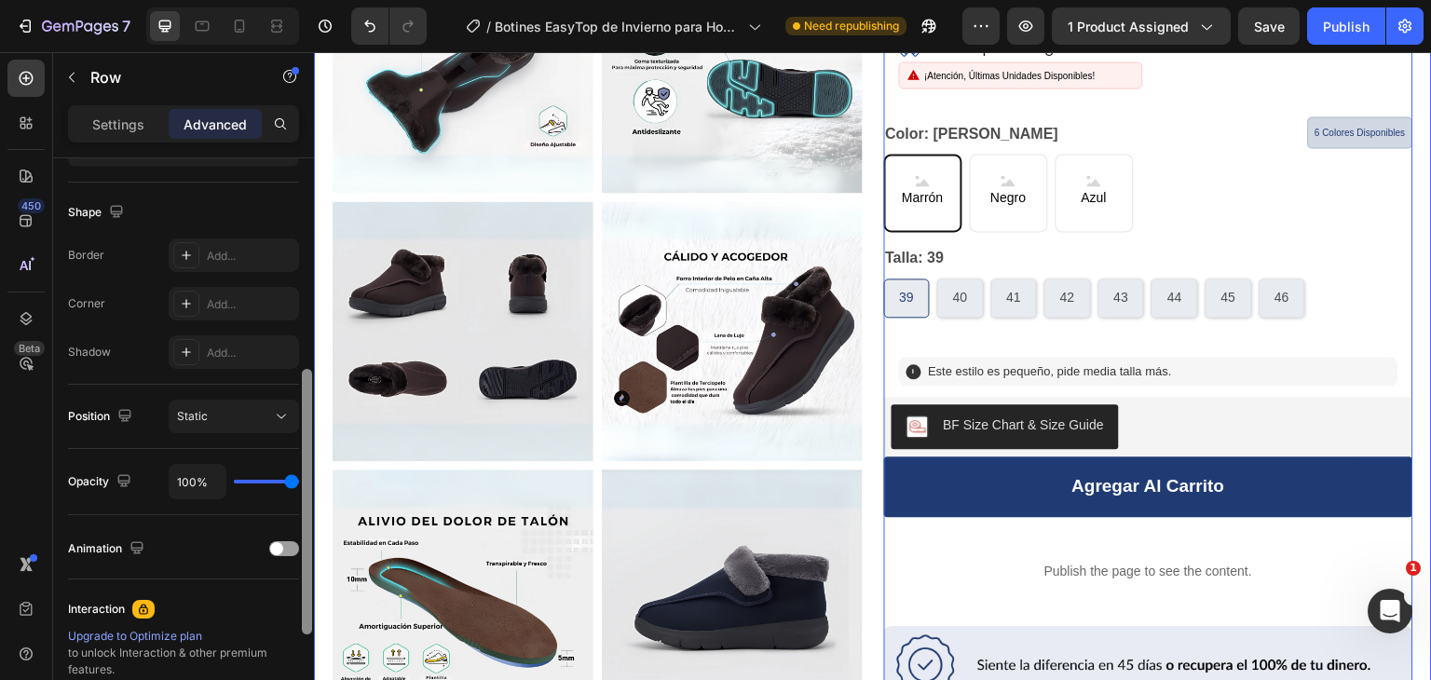
drag, startPoint x: 619, startPoint y: 250, endPoint x: 320, endPoint y: 372, distance: 323.0
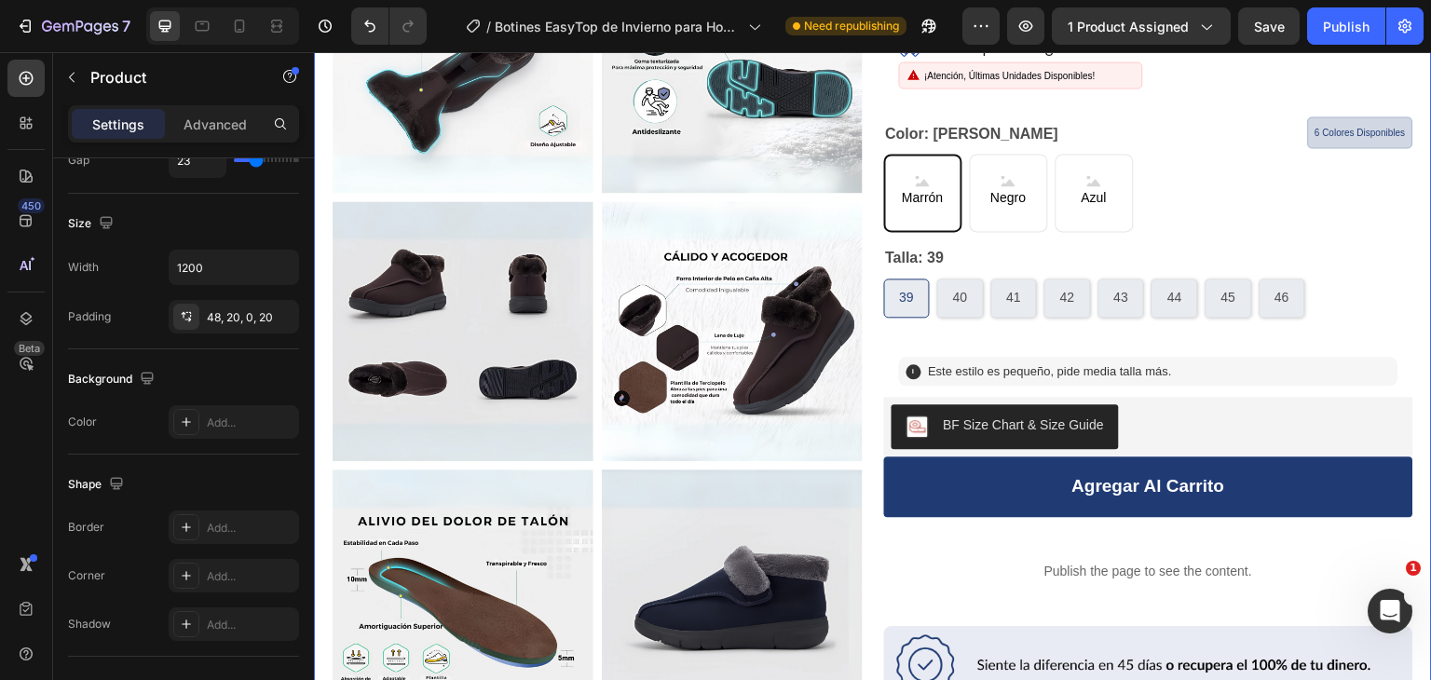
scroll to position [0, 0]
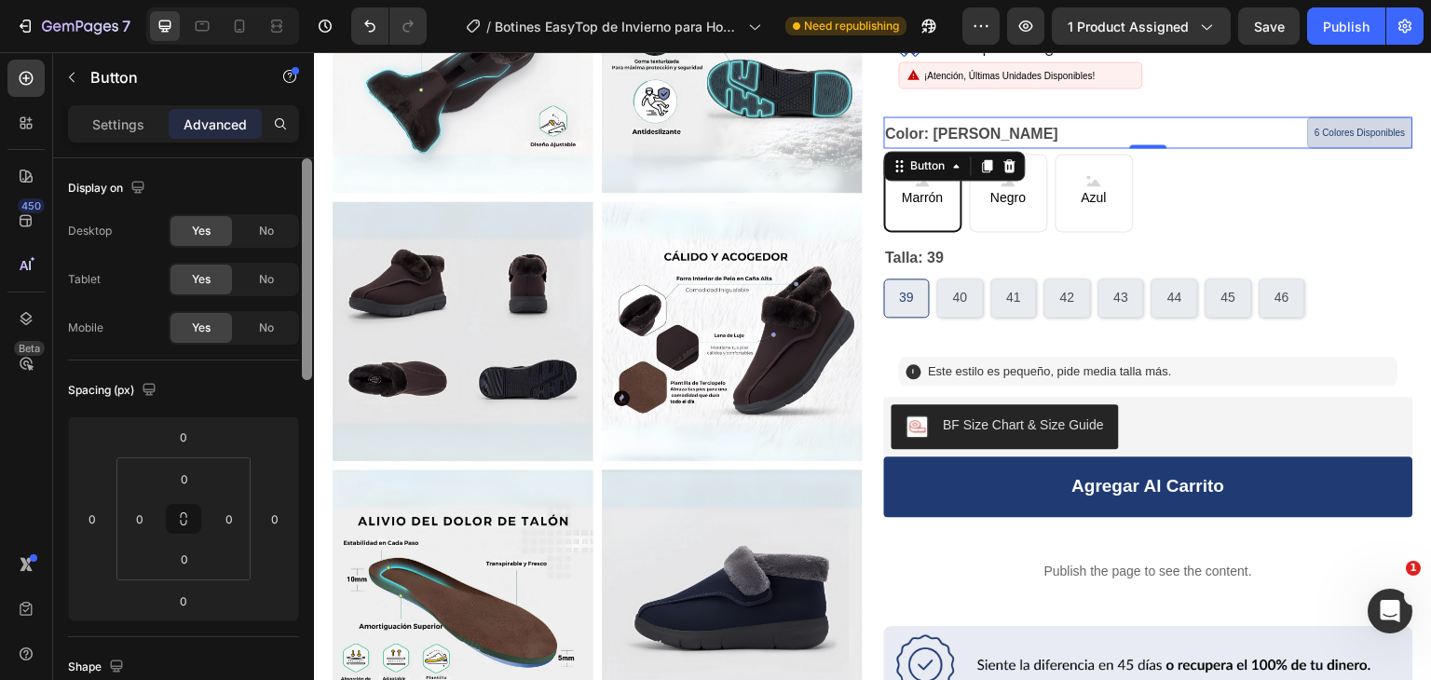
click at [1355, 116] on button "6 Colores Disponibles" at bounding box center [1360, 132] width 105 height 32
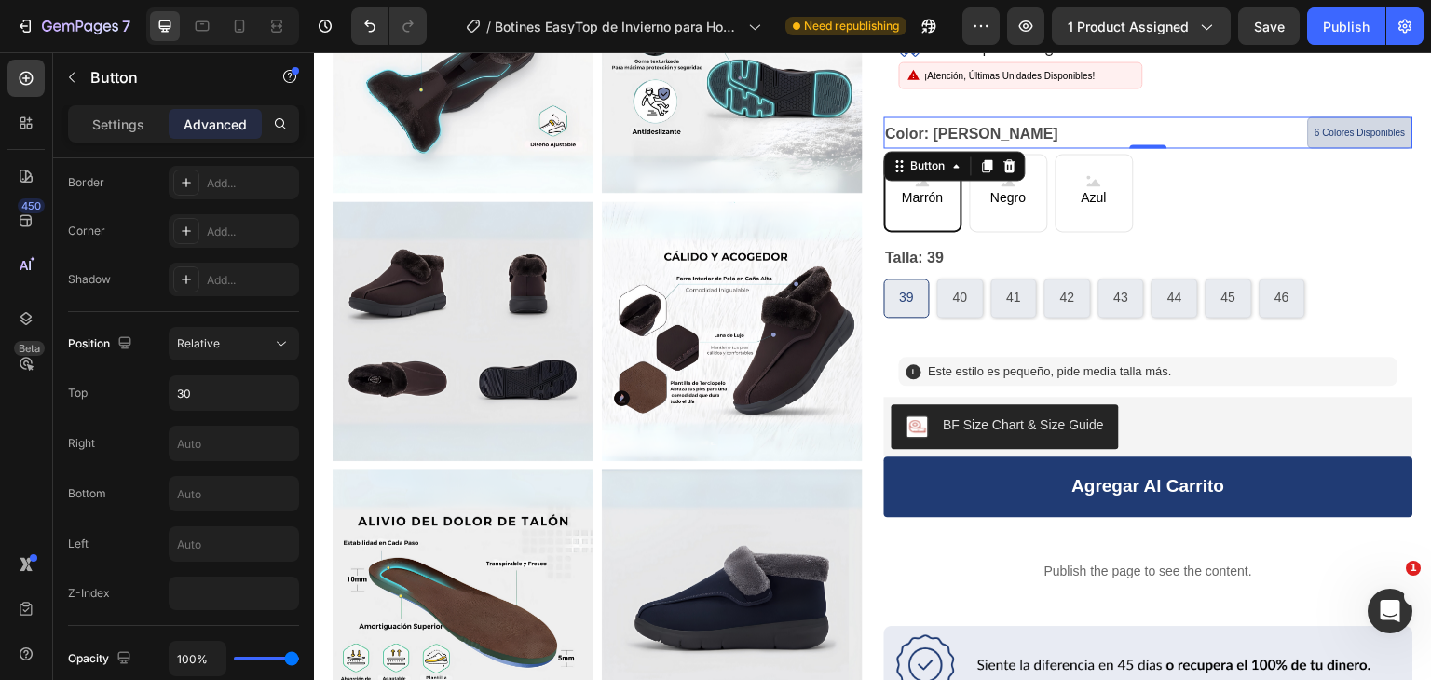
scroll to position [914, 0]
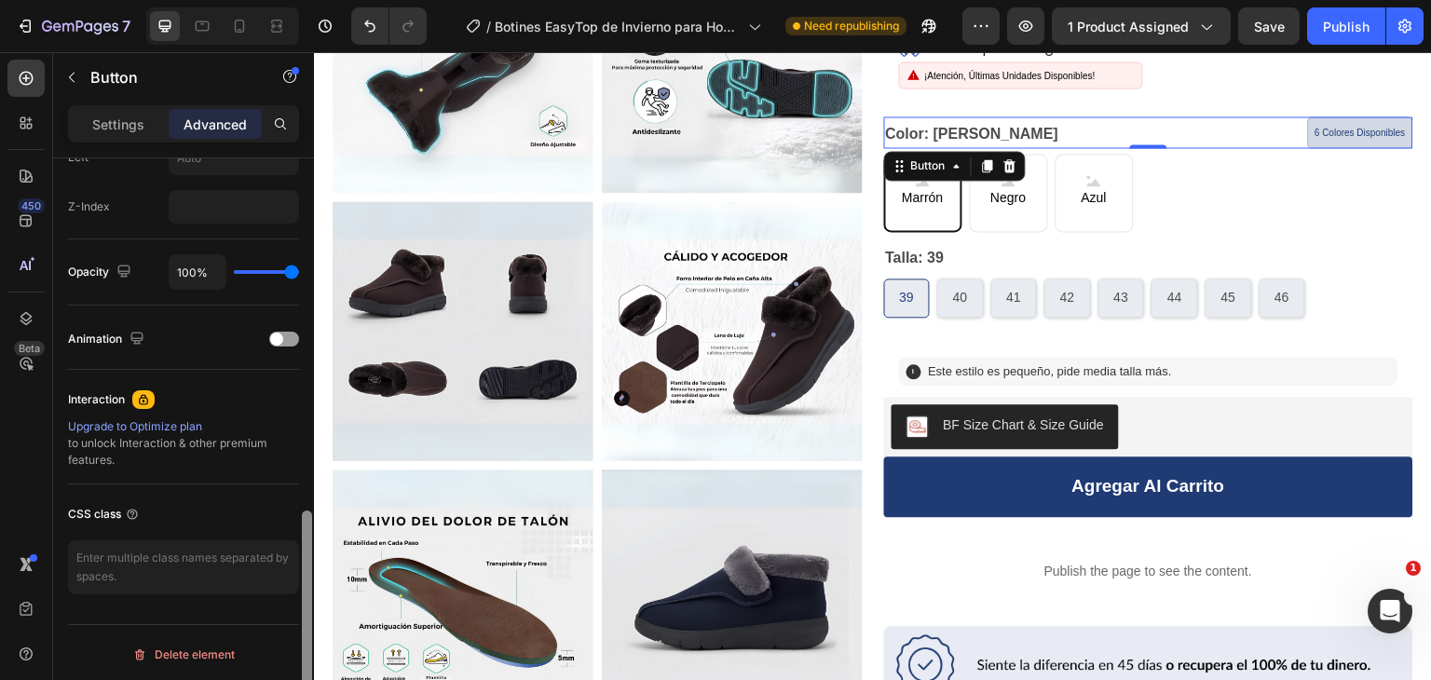
click at [300, 443] on div at bounding box center [307, 445] width 14 height 575
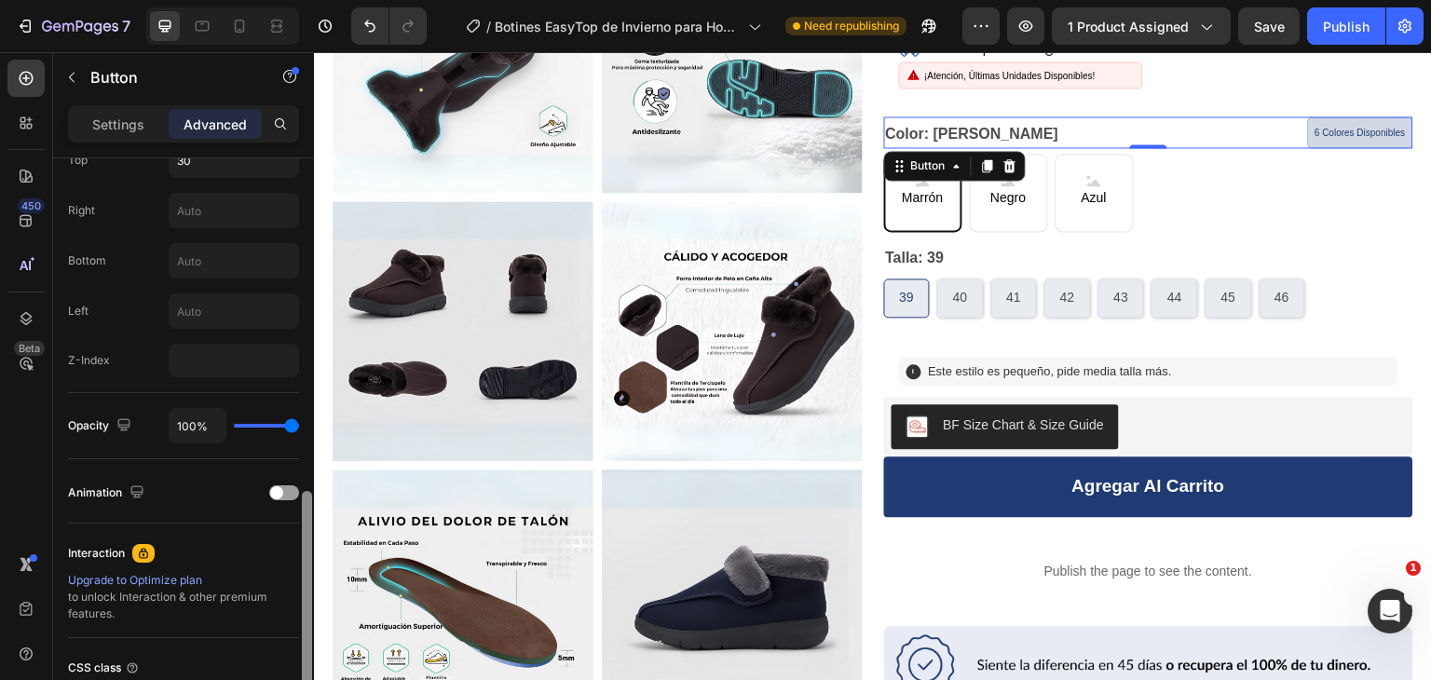
scroll to position [738, 0]
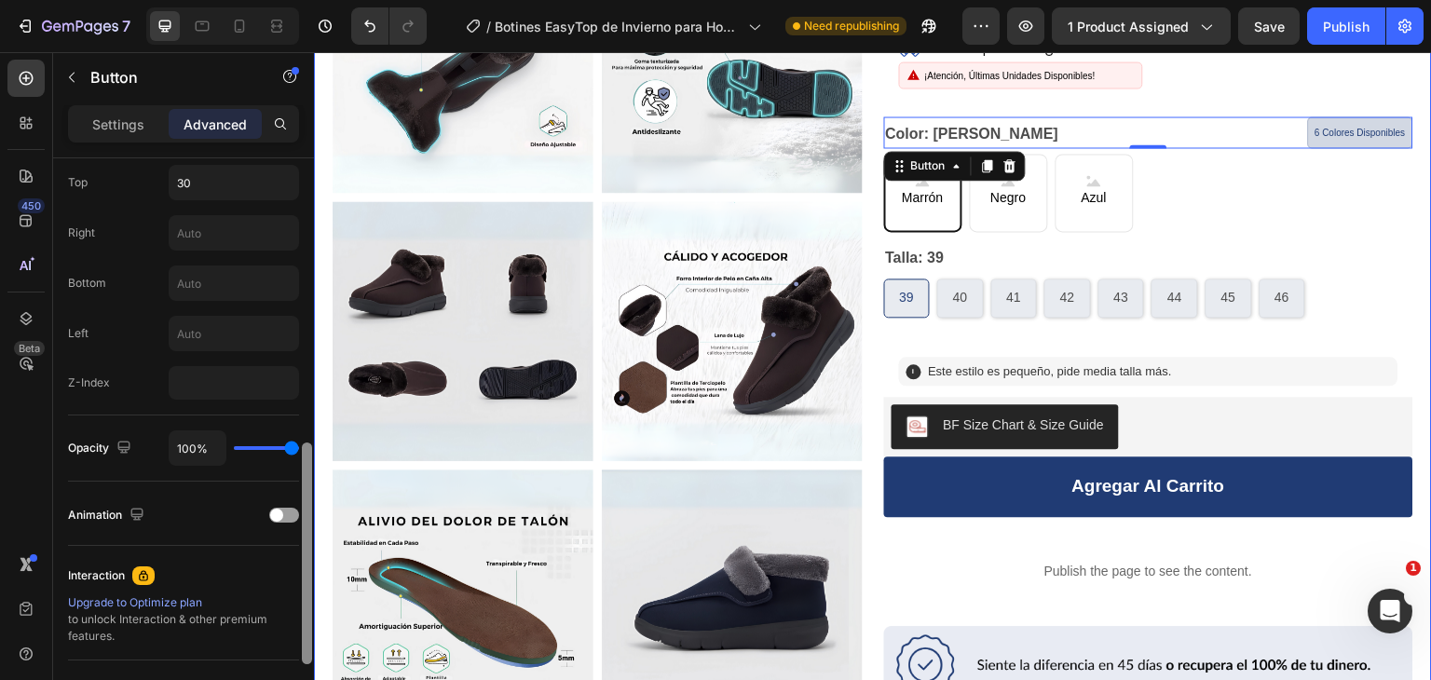
drag, startPoint x: 617, startPoint y: 588, endPoint x: 321, endPoint y: 393, distance: 354.6
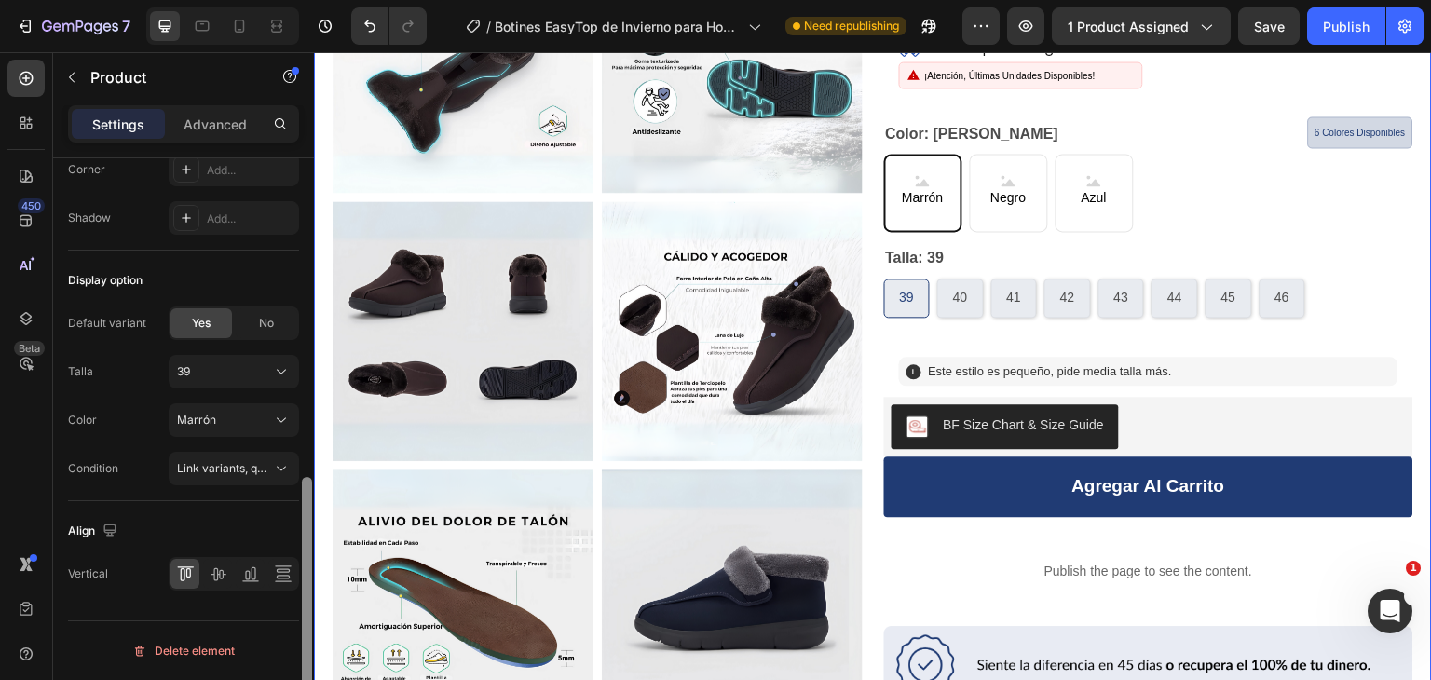
scroll to position [0, 0]
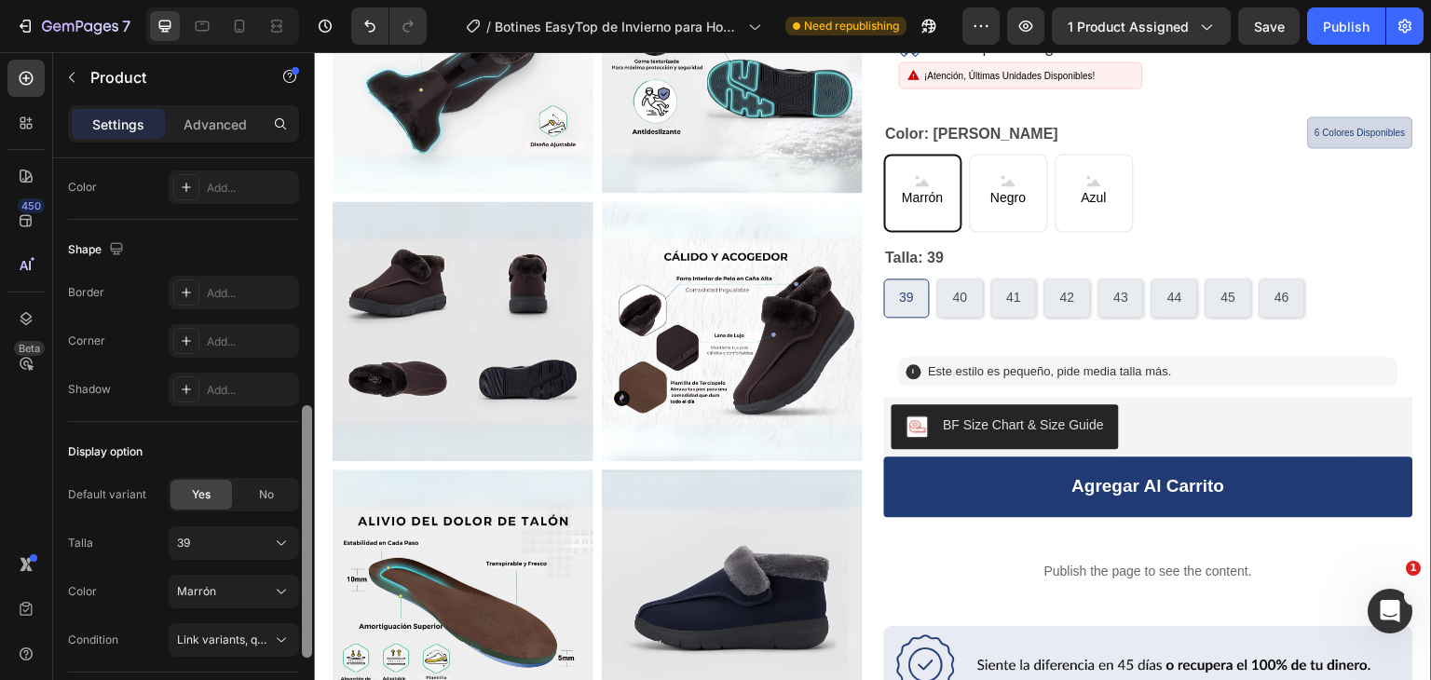
drag, startPoint x: 604, startPoint y: 476, endPoint x: 319, endPoint y: 457, distance: 285.8
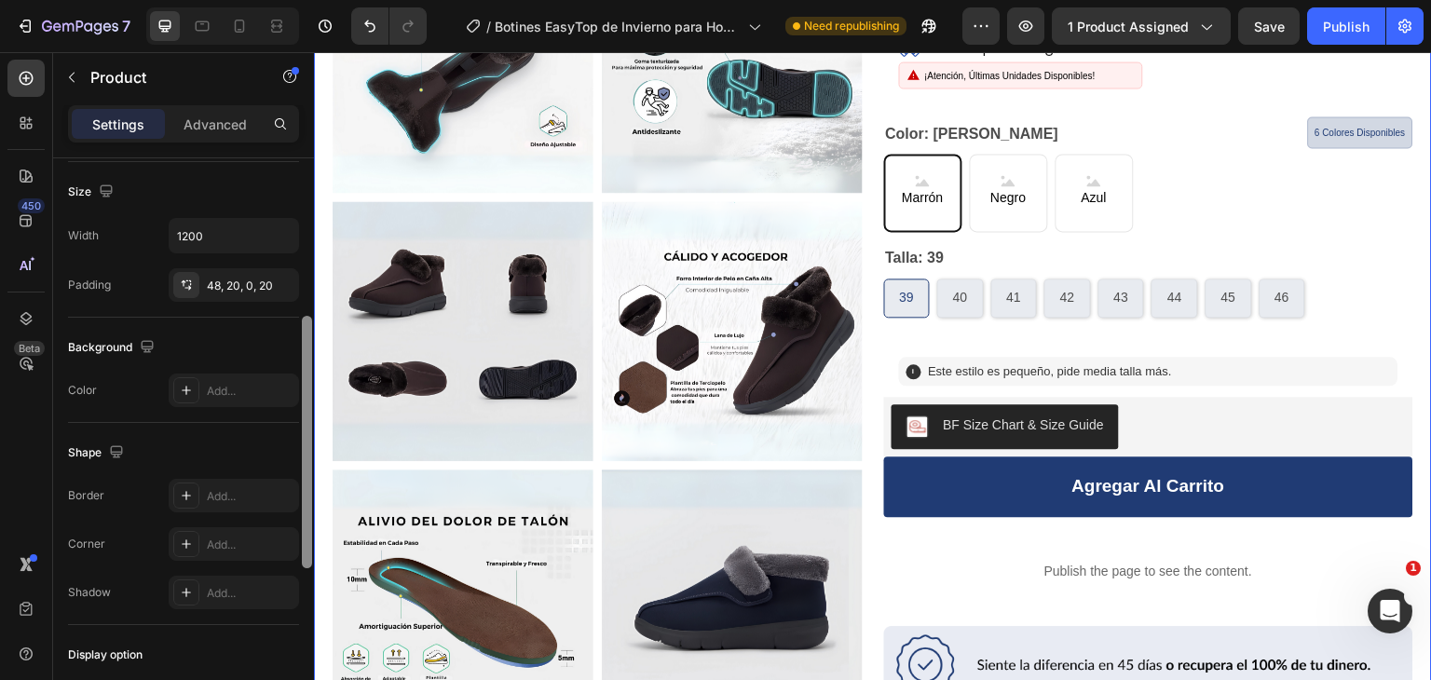
scroll to position [301, 0]
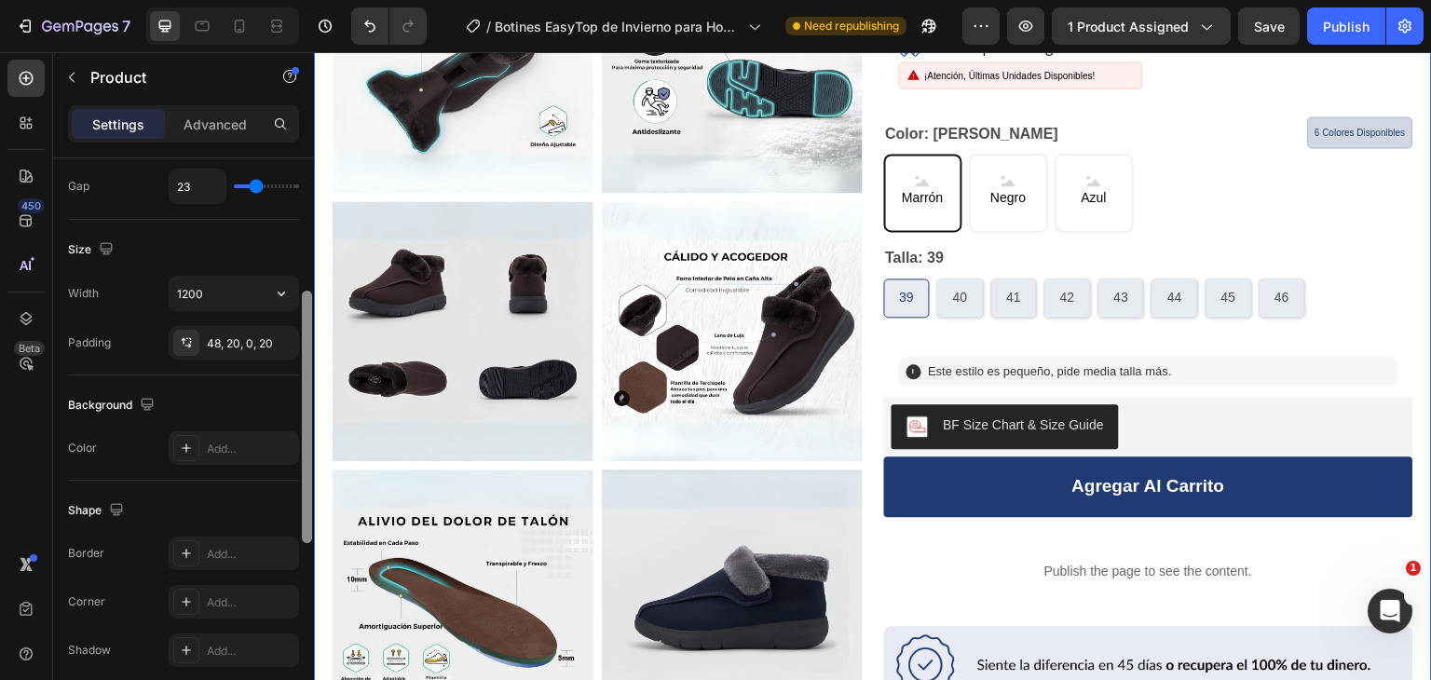
click at [297, 299] on button "button" at bounding box center [282, 294] width 34 height 34
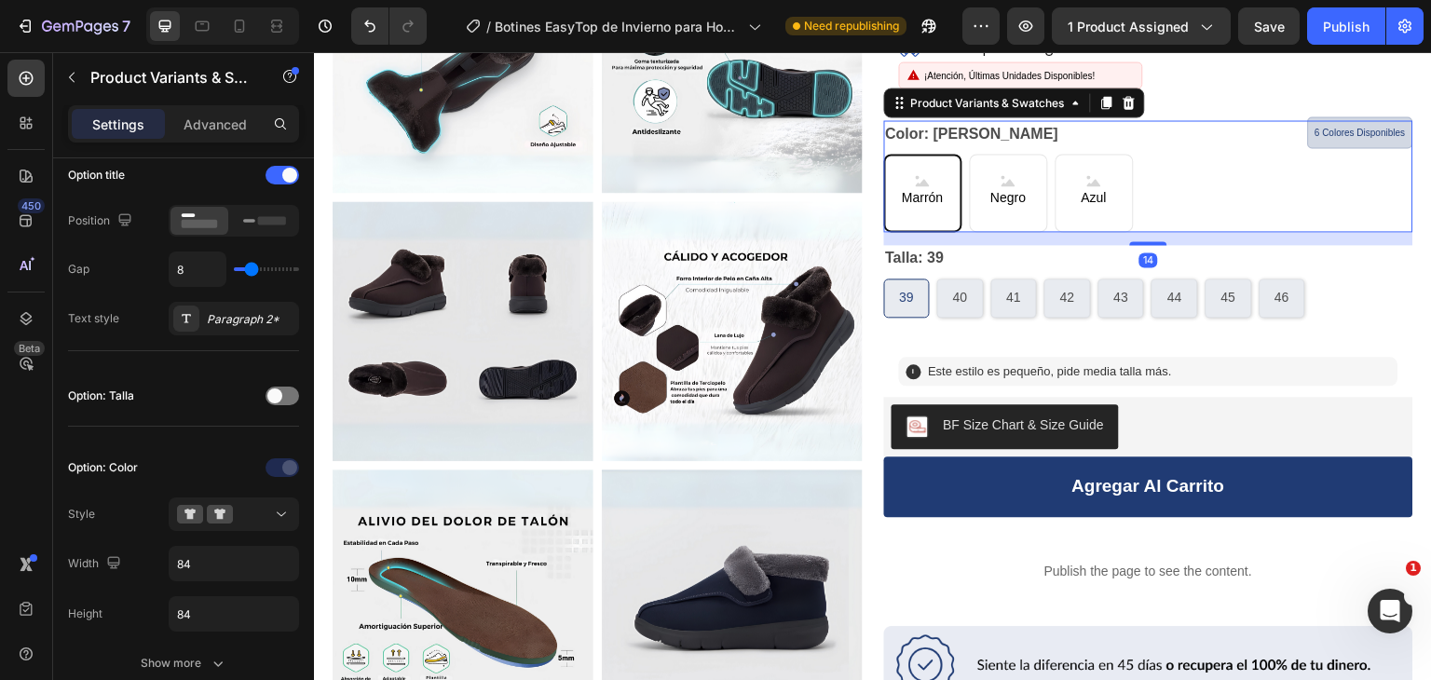
scroll to position [0, 0]
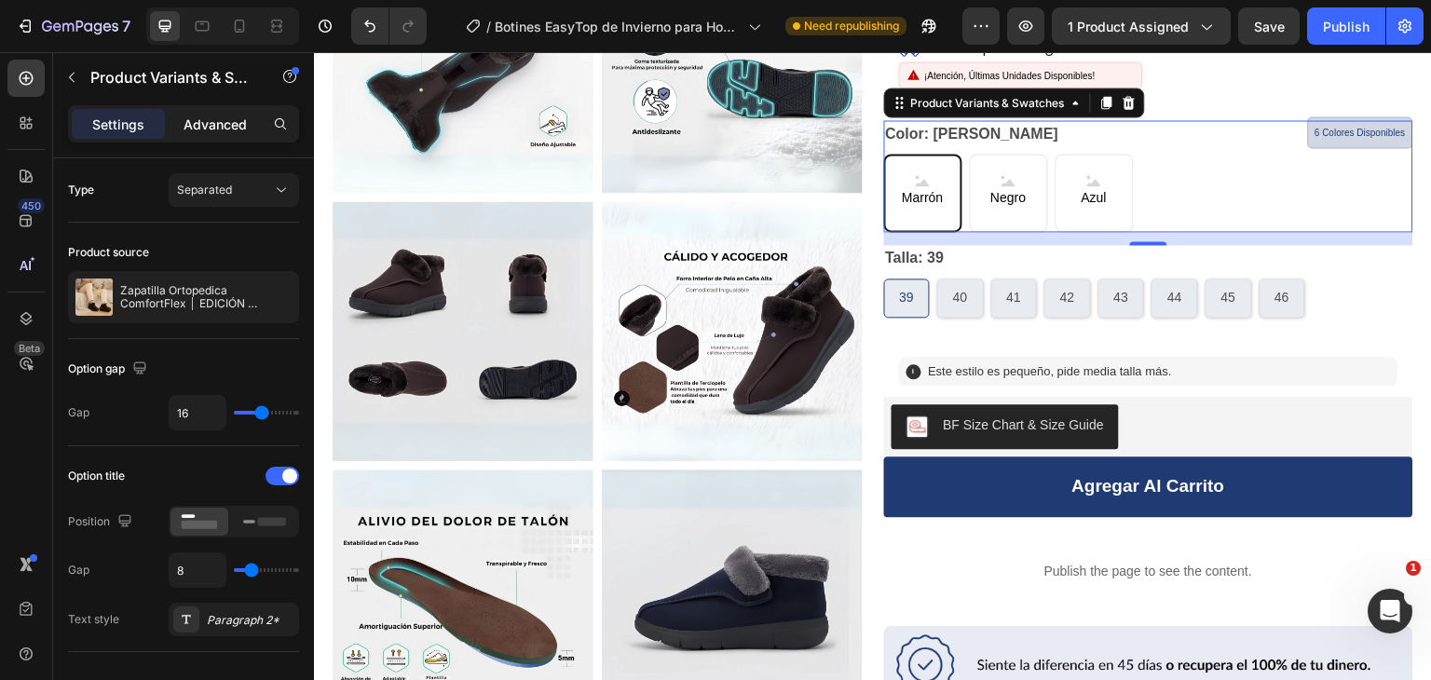
click at [215, 123] on p "Advanced" at bounding box center [215, 125] width 63 height 20
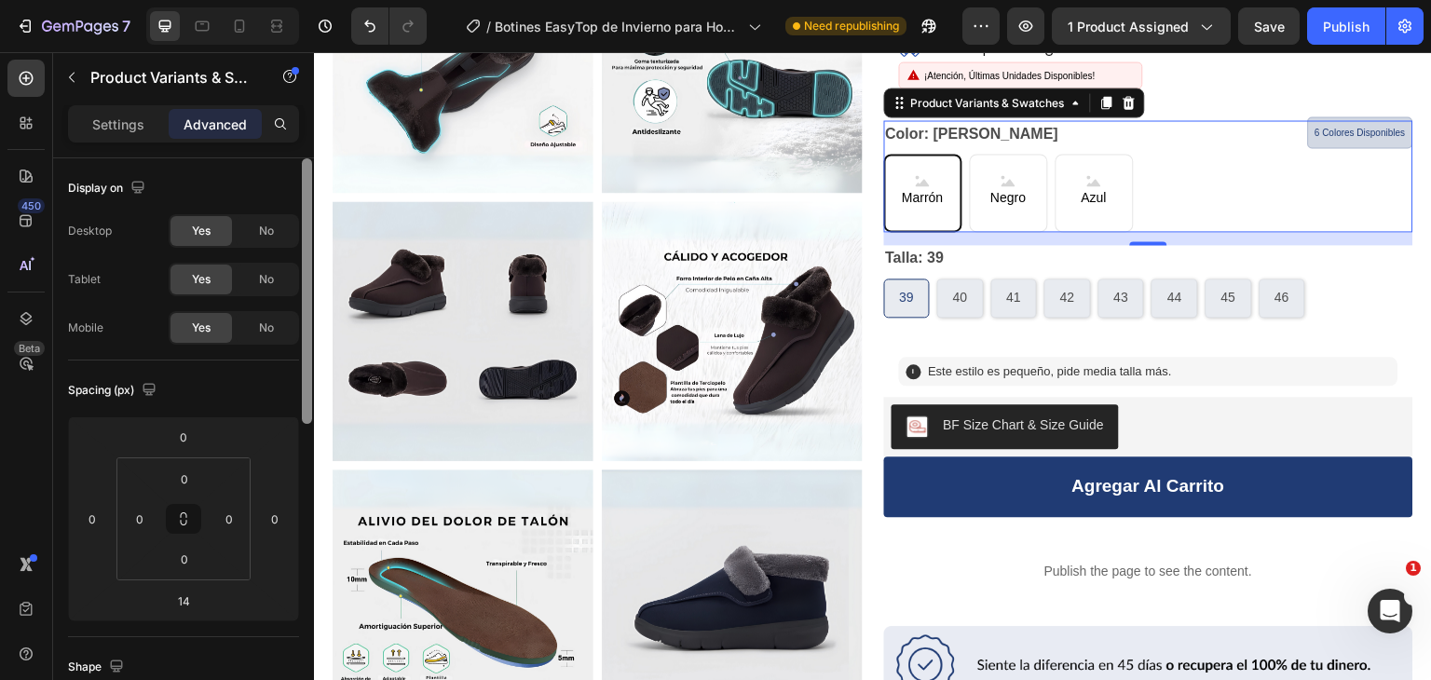
click at [309, 195] on div at bounding box center [307, 291] width 10 height 266
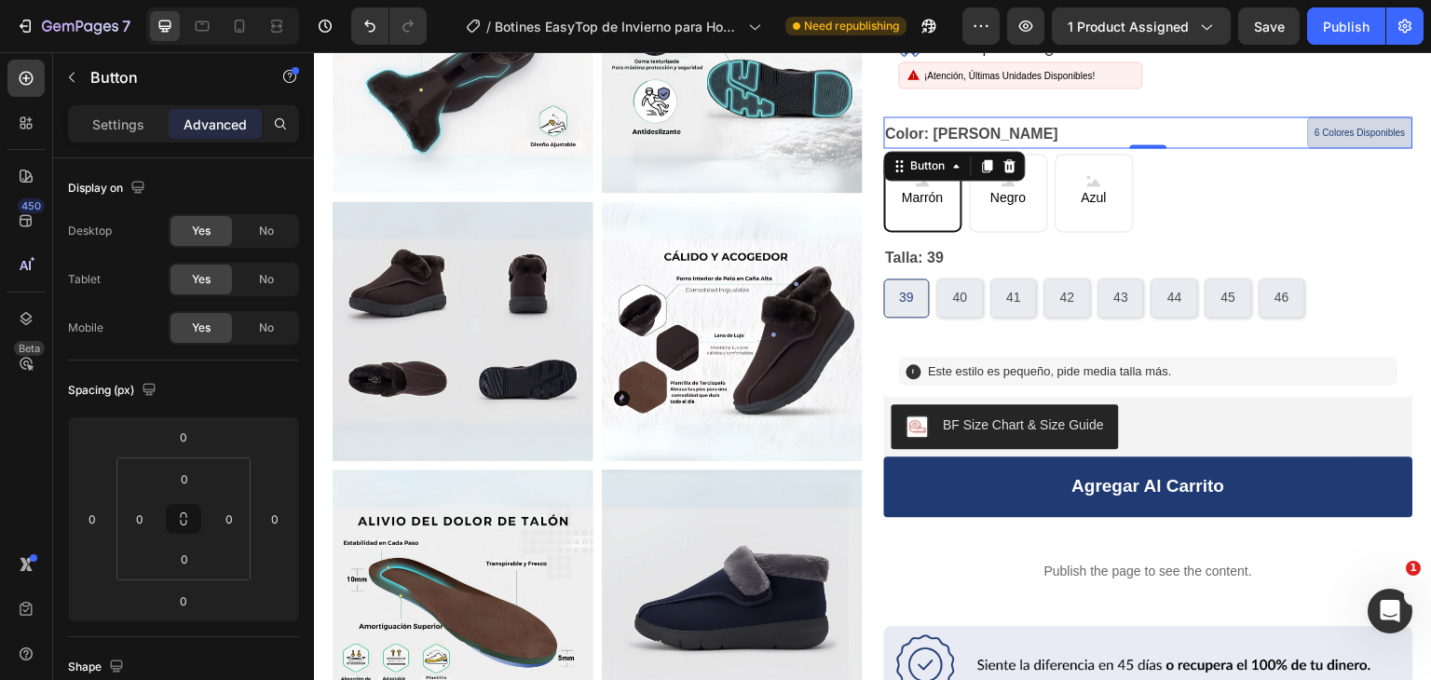
click at [1337, 116] on button "6 Colores Disponibles" at bounding box center [1360, 132] width 105 height 32
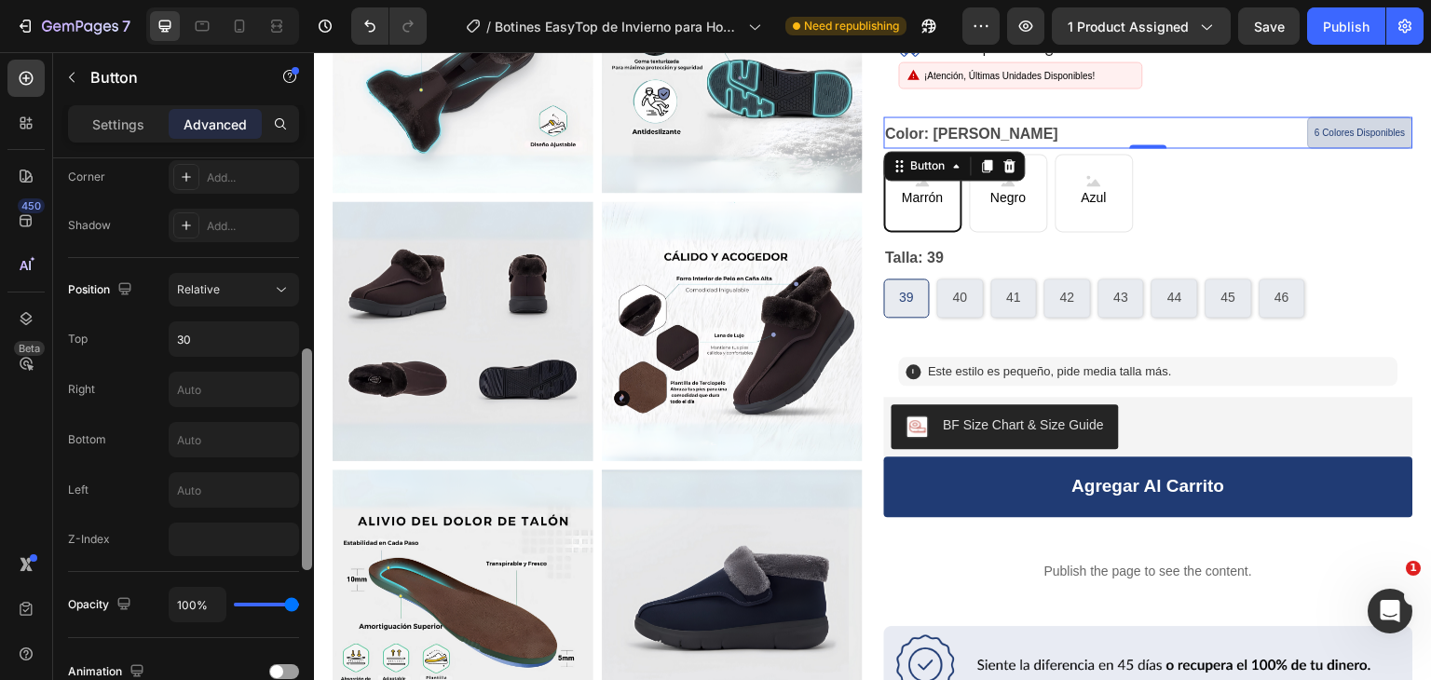
scroll to position [584, 0]
drag, startPoint x: 308, startPoint y: 202, endPoint x: 310, endPoint y: 428, distance: 225.5
click at [310, 428] on div at bounding box center [307, 494] width 10 height 222
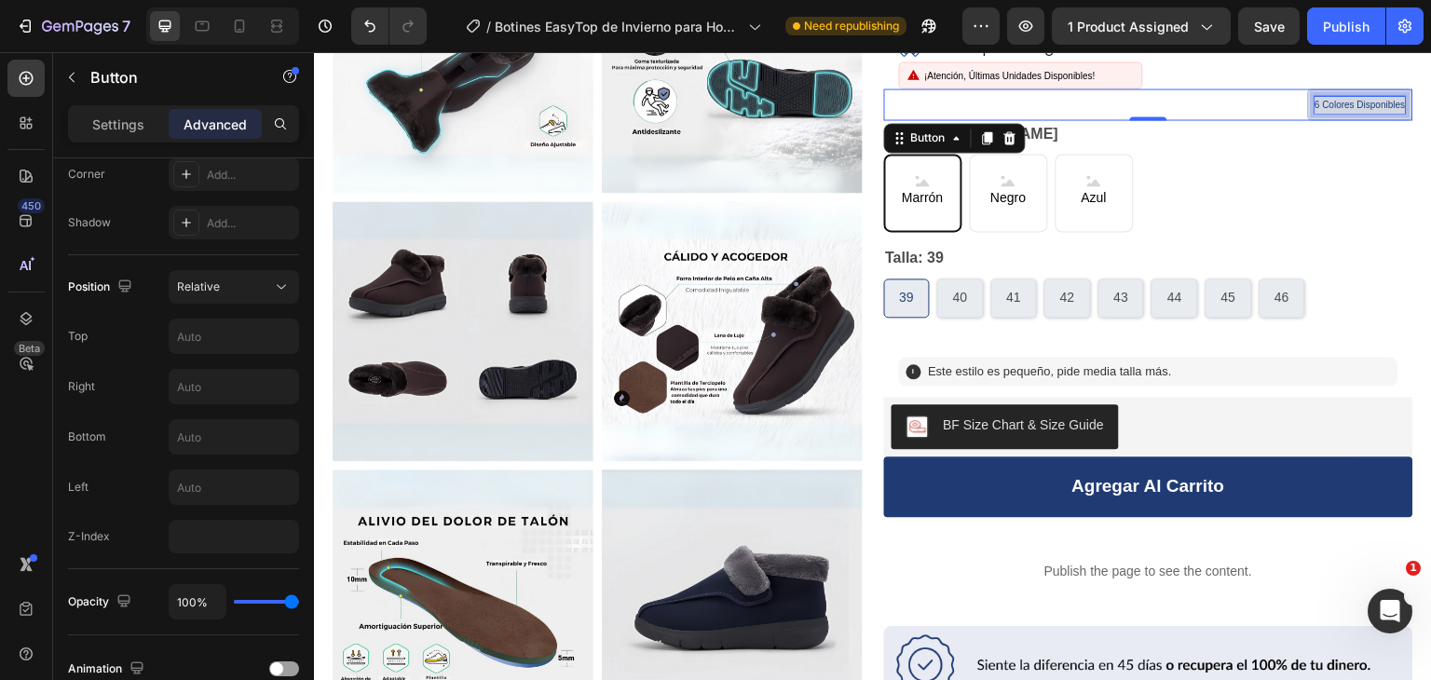
click at [1316, 103] on p "6 Colores Disponibles" at bounding box center [1361, 104] width 90 height 17
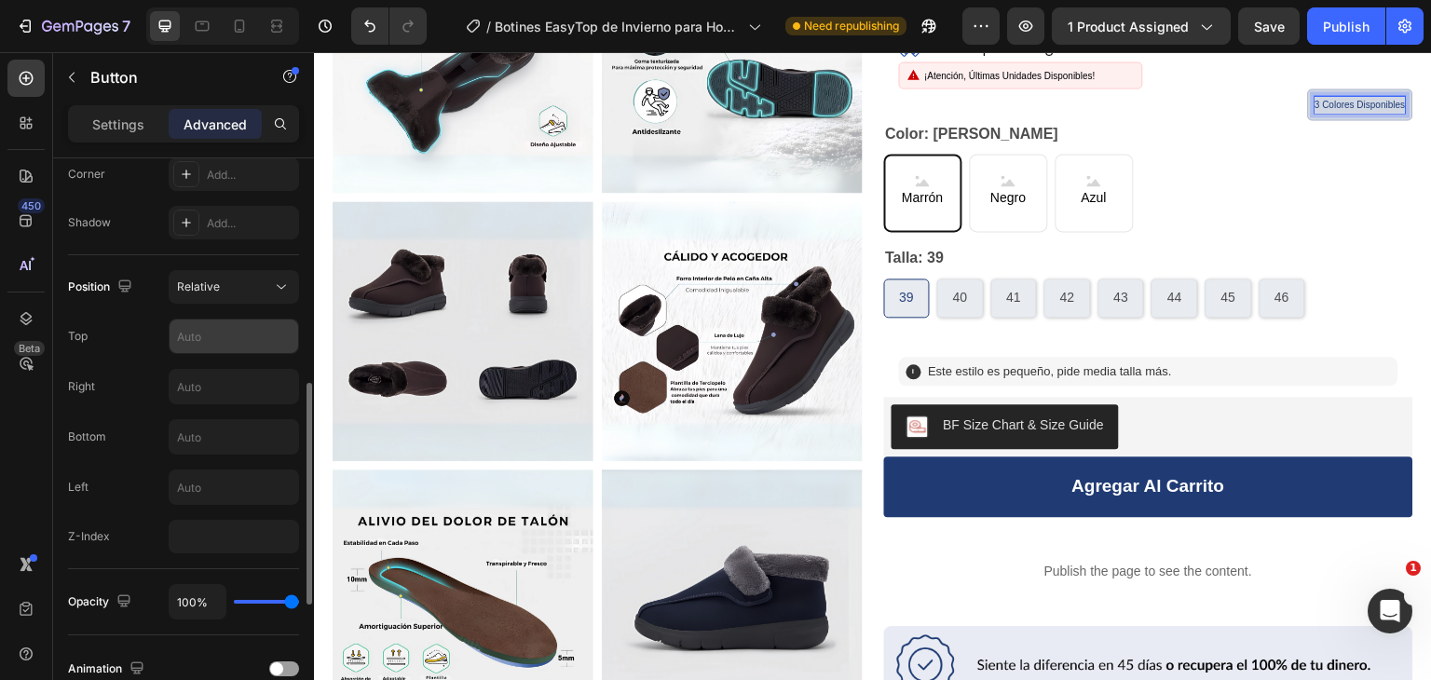
click at [224, 335] on input "text" at bounding box center [234, 337] width 129 height 34
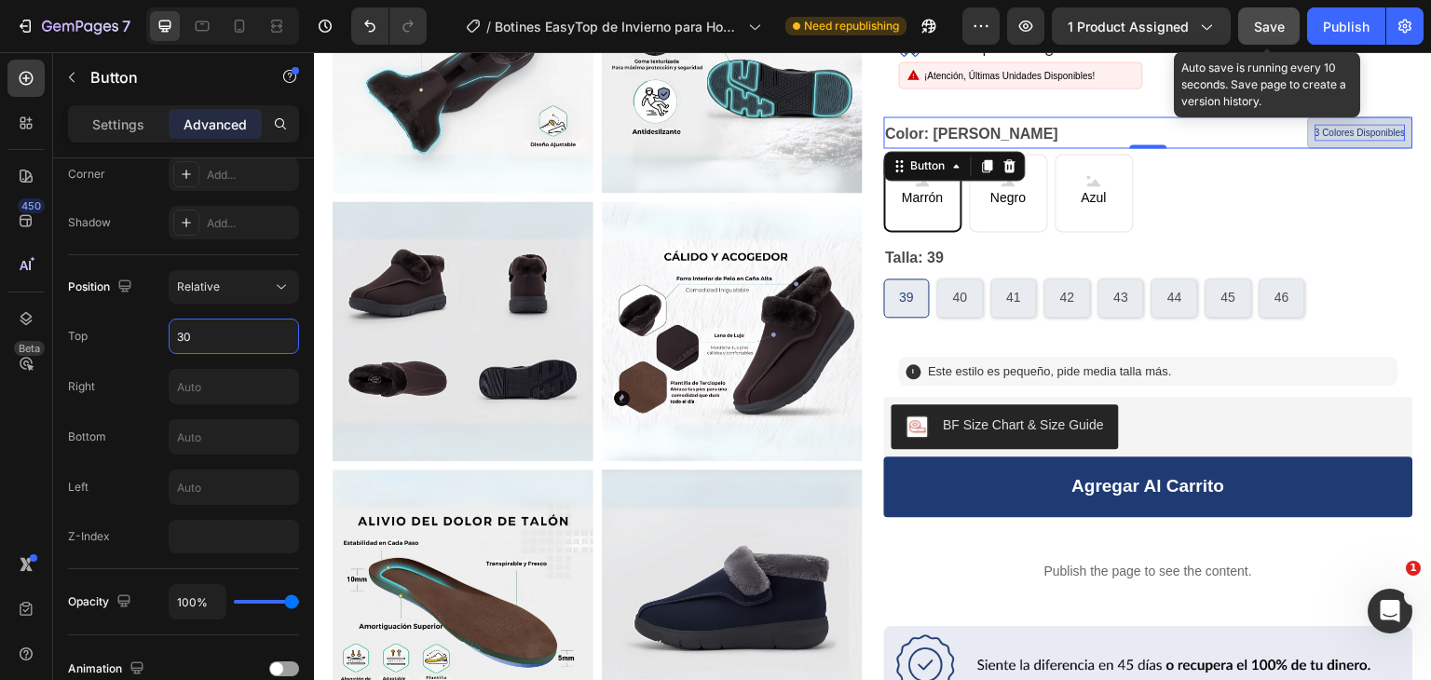
type input "30"
click at [1290, 21] on button "Save" at bounding box center [1268, 25] width 61 height 37
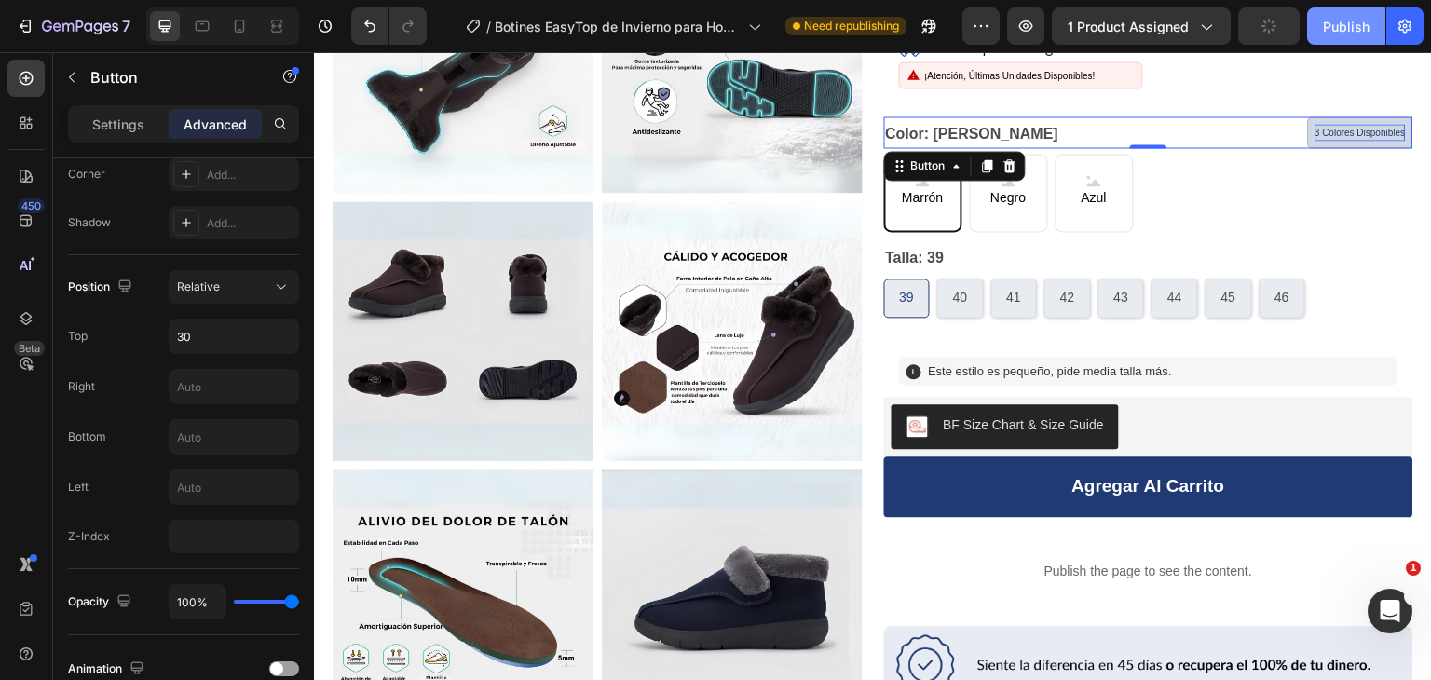
click at [1344, 34] on div "Publish" at bounding box center [1346, 27] width 47 height 20
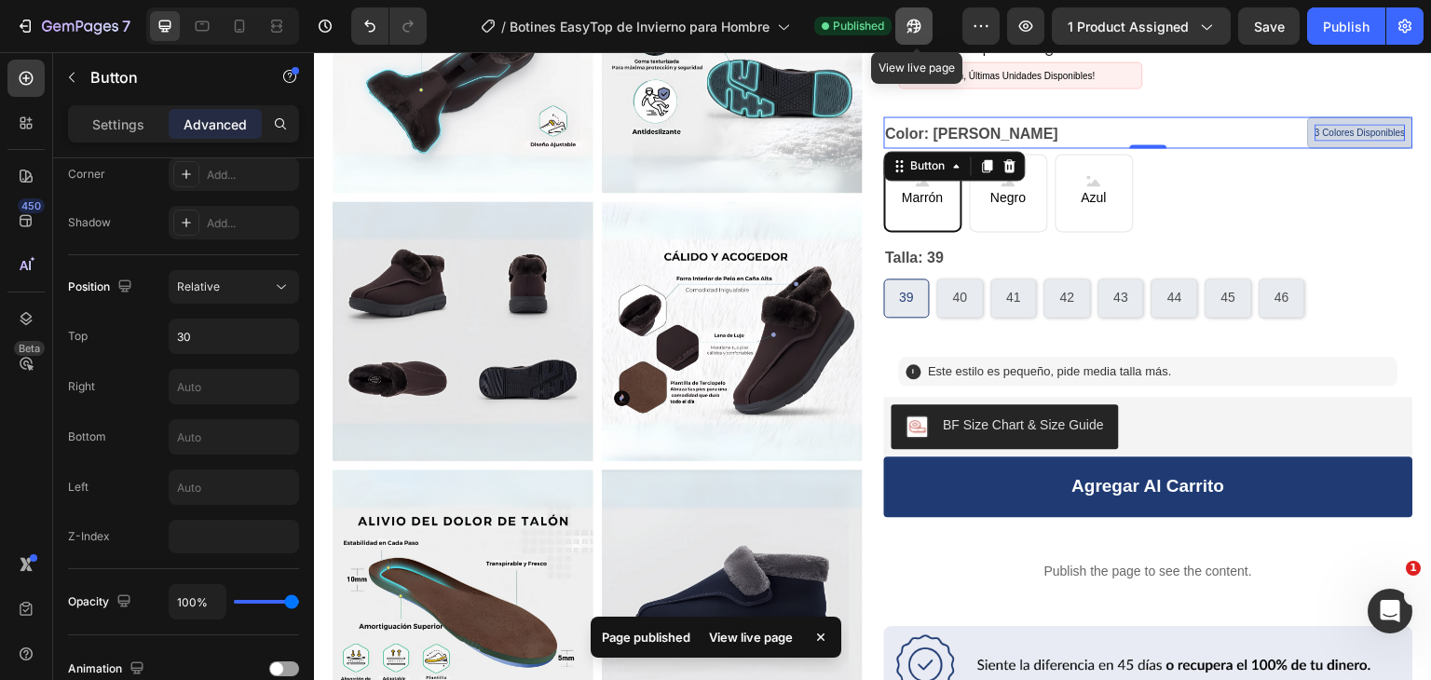
click at [912, 28] on icon "button" at bounding box center [910, 30] width 5 height 5
click at [246, 27] on icon at bounding box center [239, 26] width 19 height 19
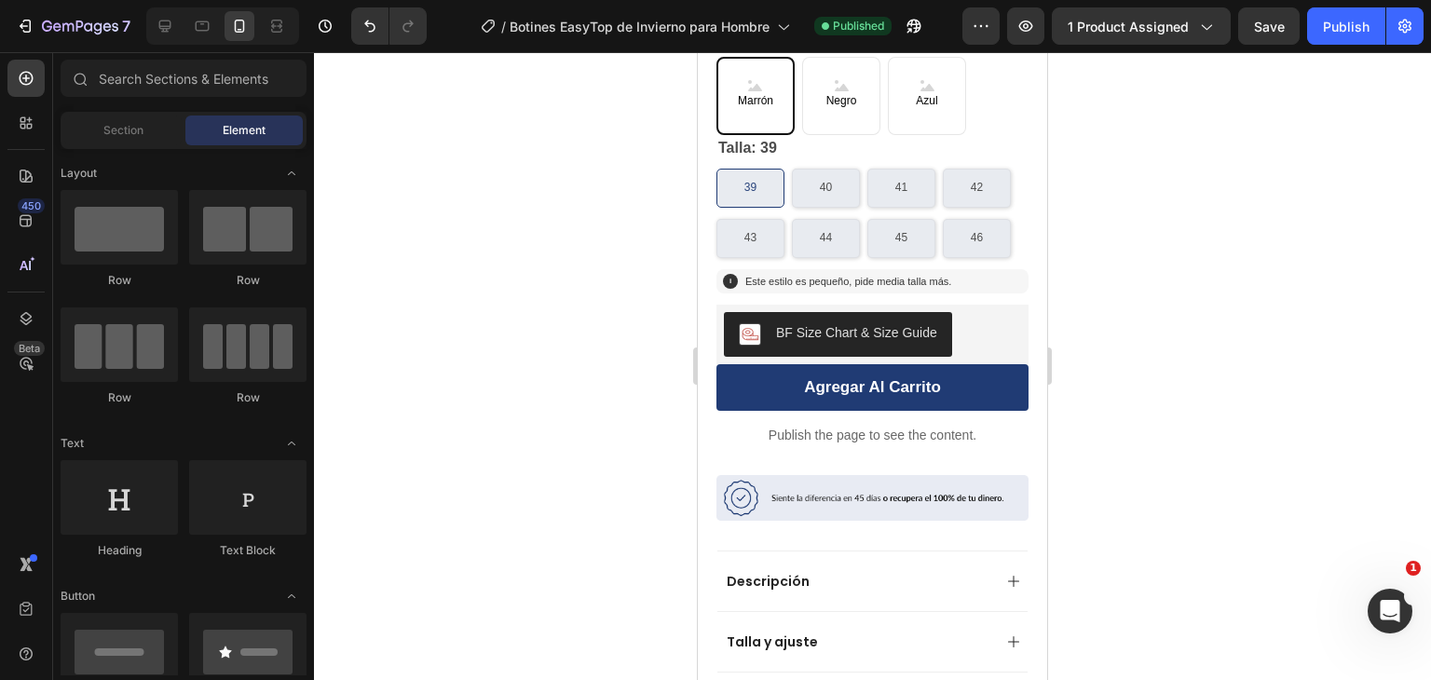
scroll to position [845, 0]
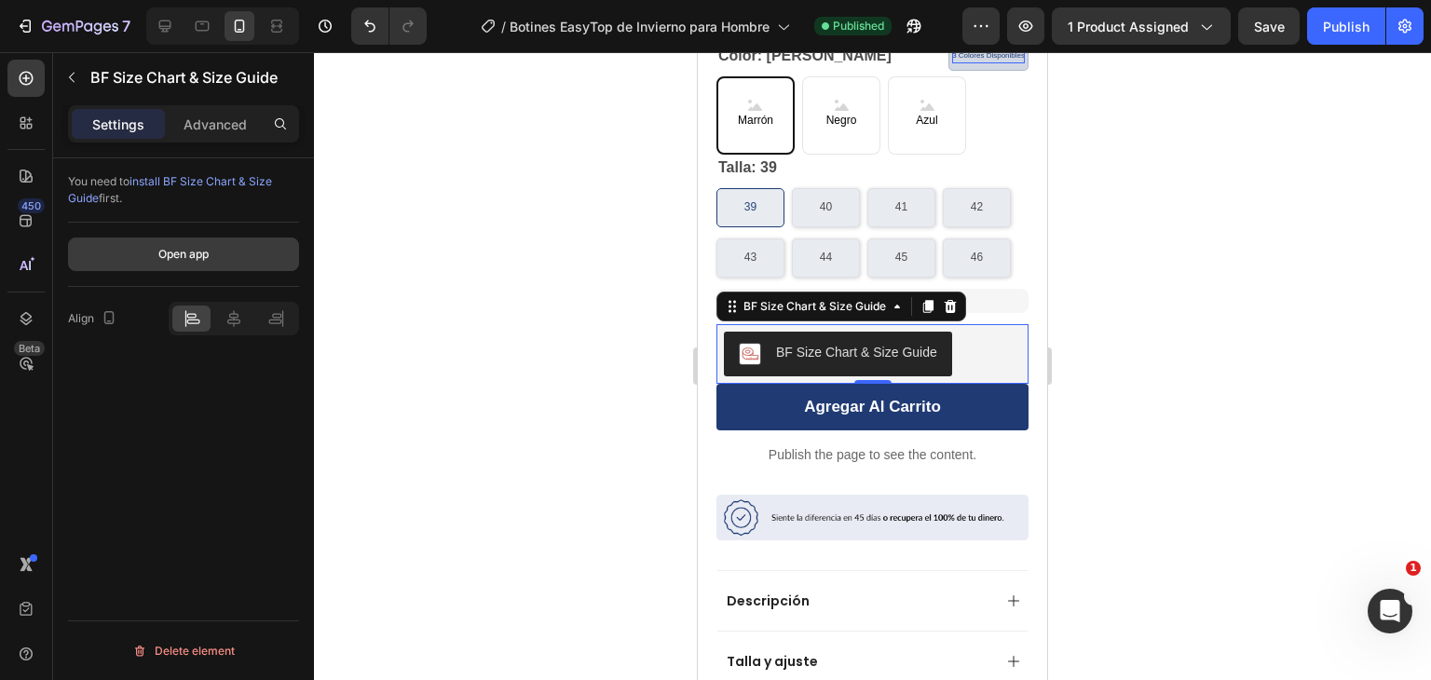
click at [201, 266] on button "Open app" at bounding box center [183, 255] width 231 height 34
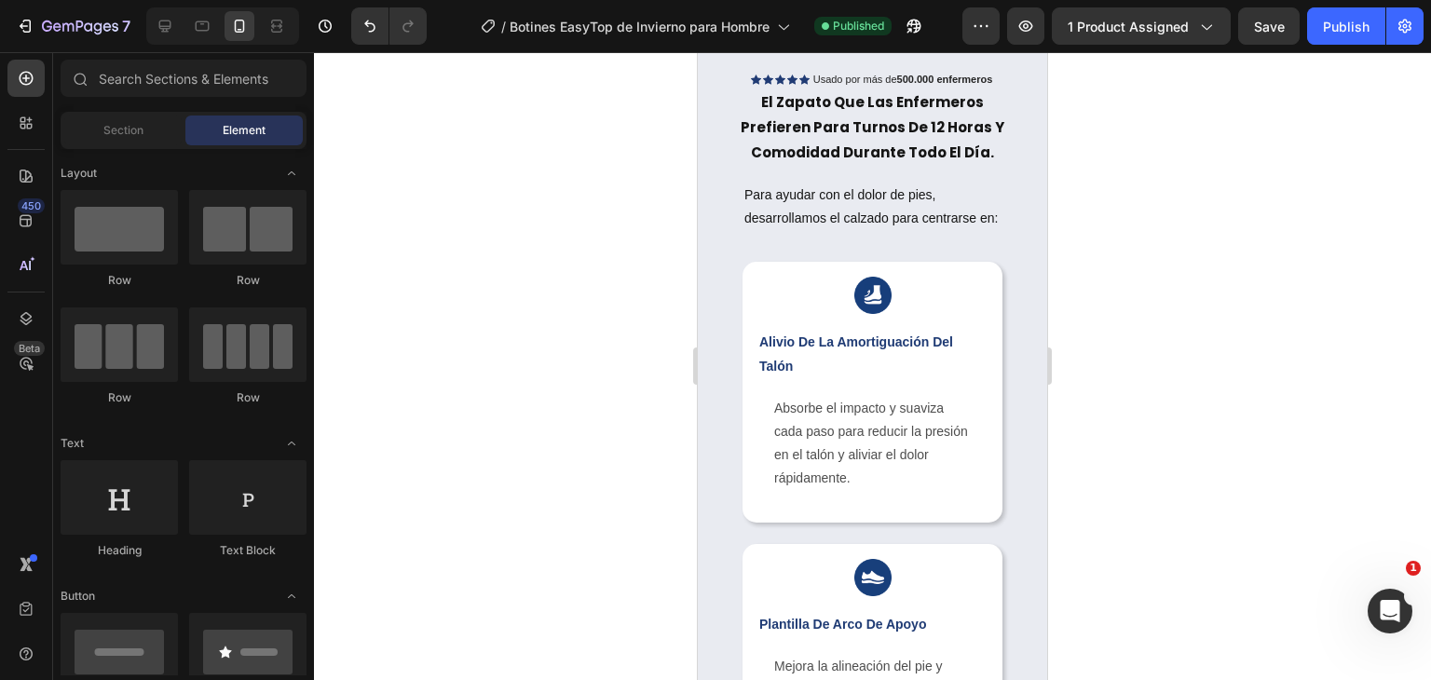
scroll to position [1666, 0]
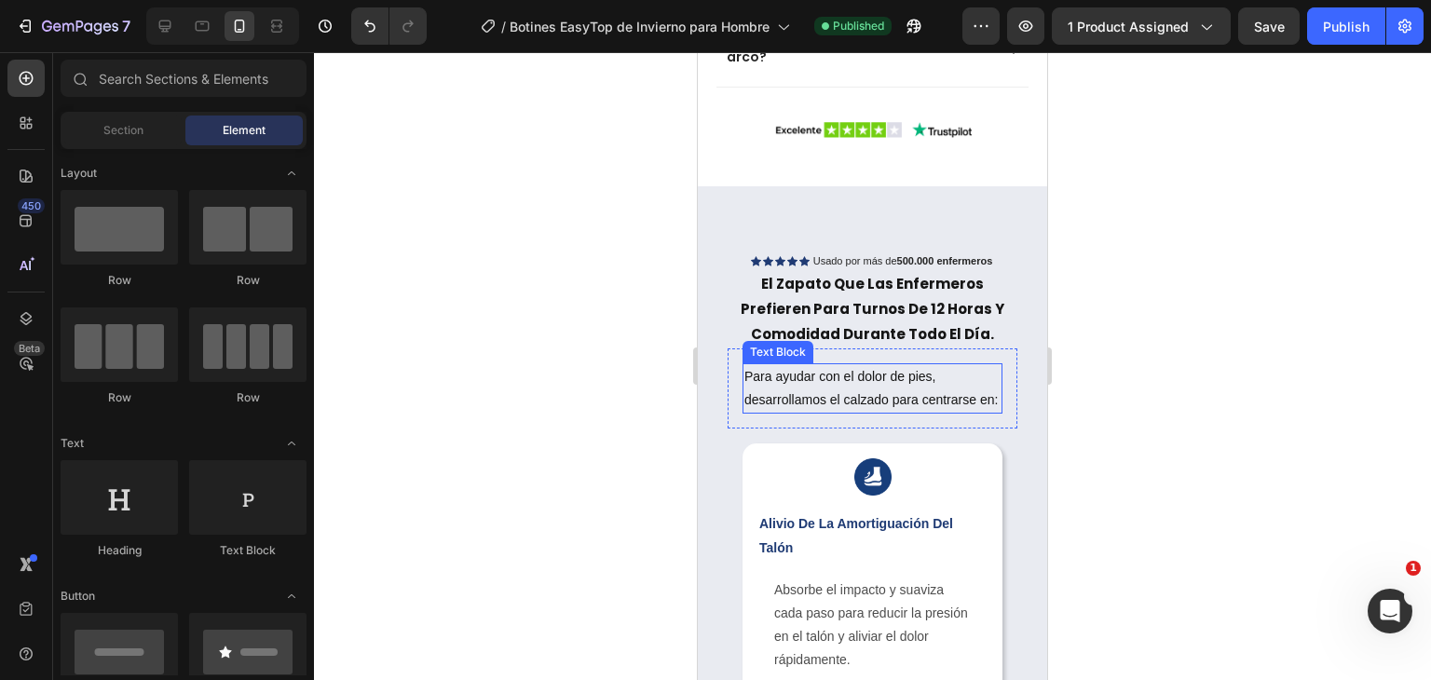
click at [876, 365] on p "Para ayudar con el dolor de pies, desarrollamos el calzado para centrarse en:" at bounding box center [872, 388] width 256 height 47
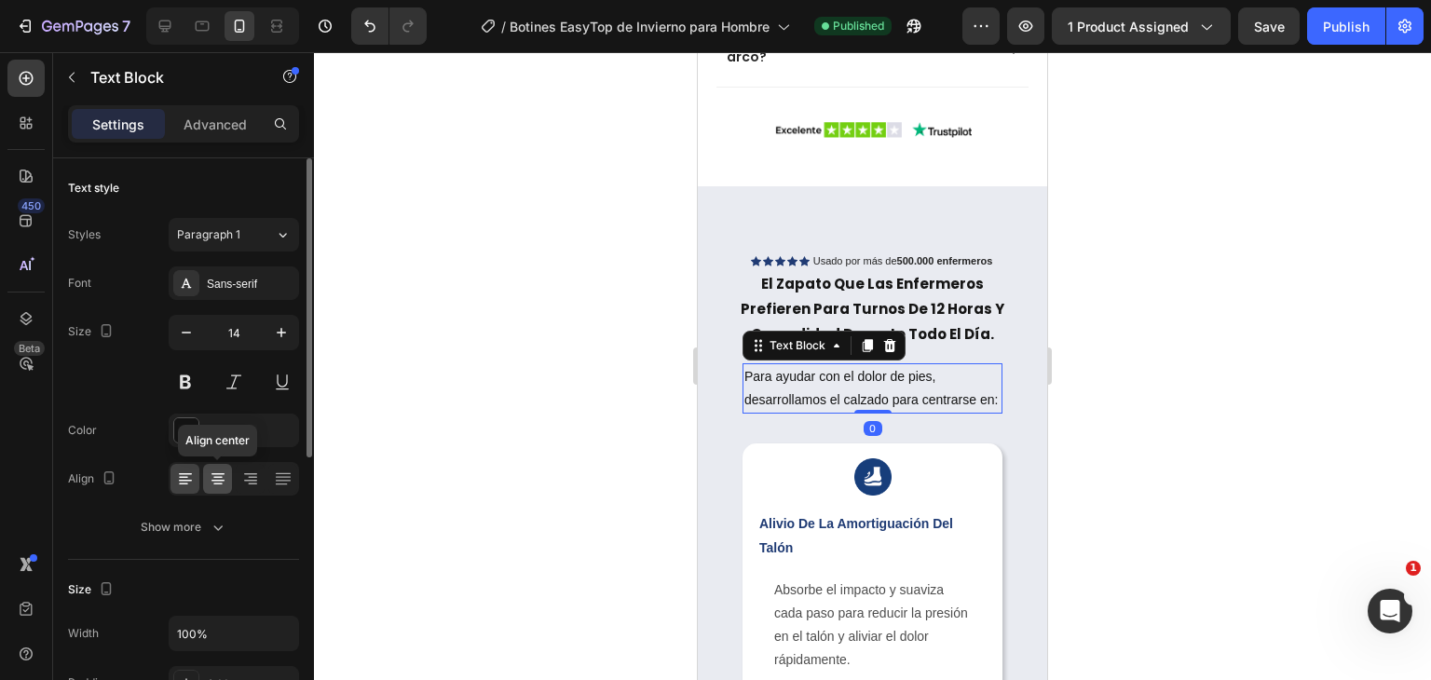
click at [216, 484] on icon at bounding box center [217, 485] width 9 height 2
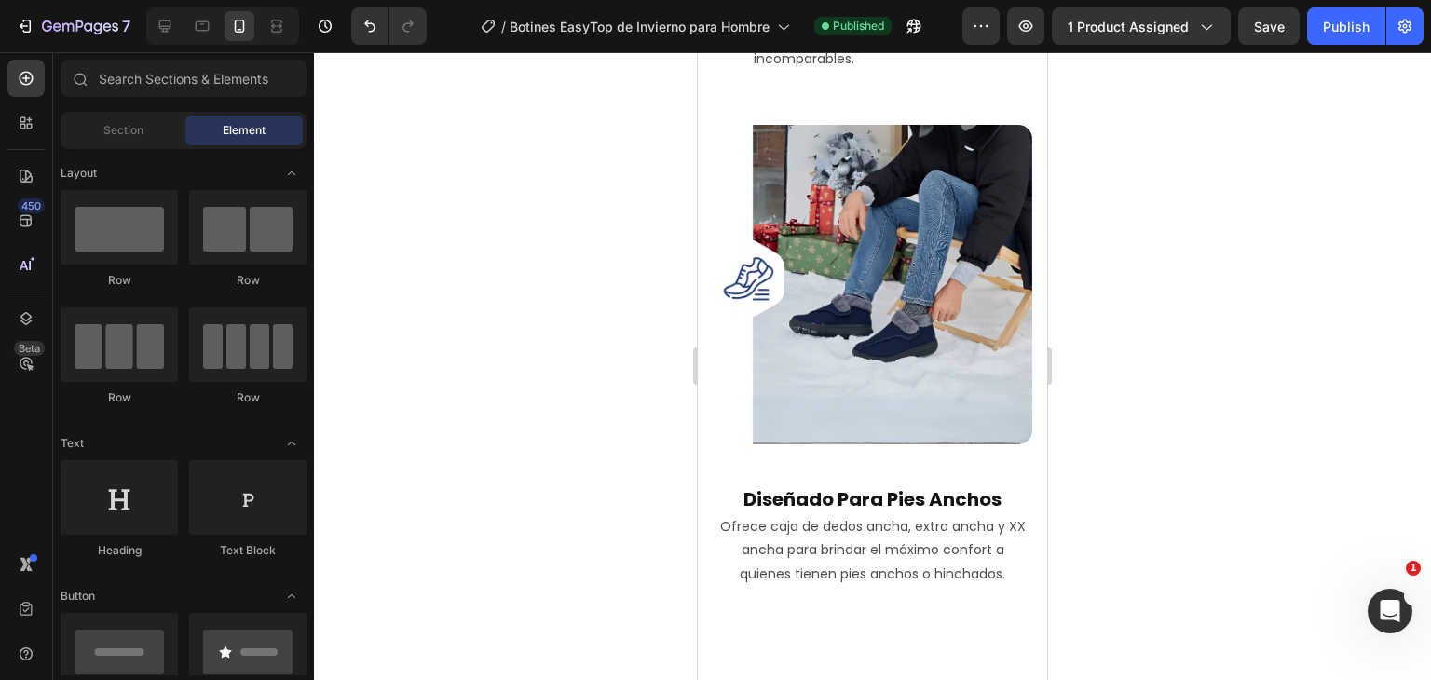
scroll to position [3782, 0]
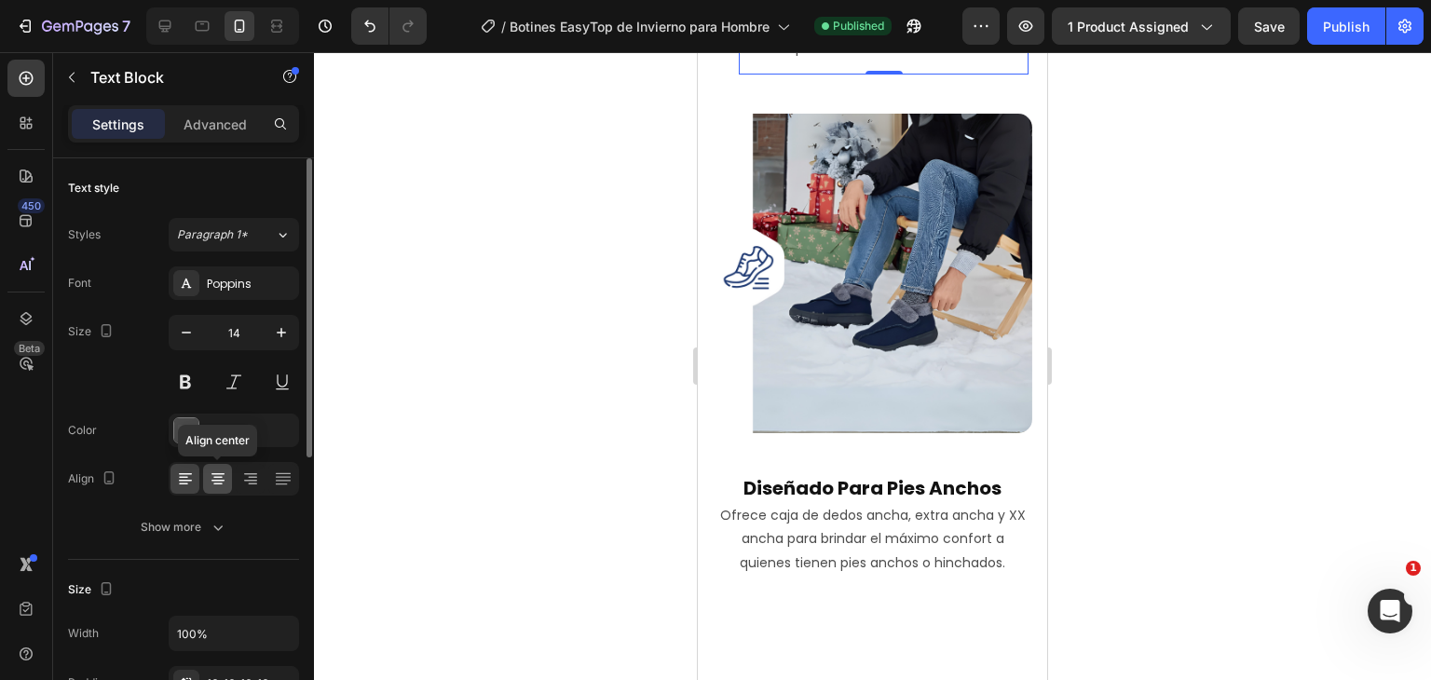
click at [220, 470] on icon at bounding box center [218, 479] width 19 height 19
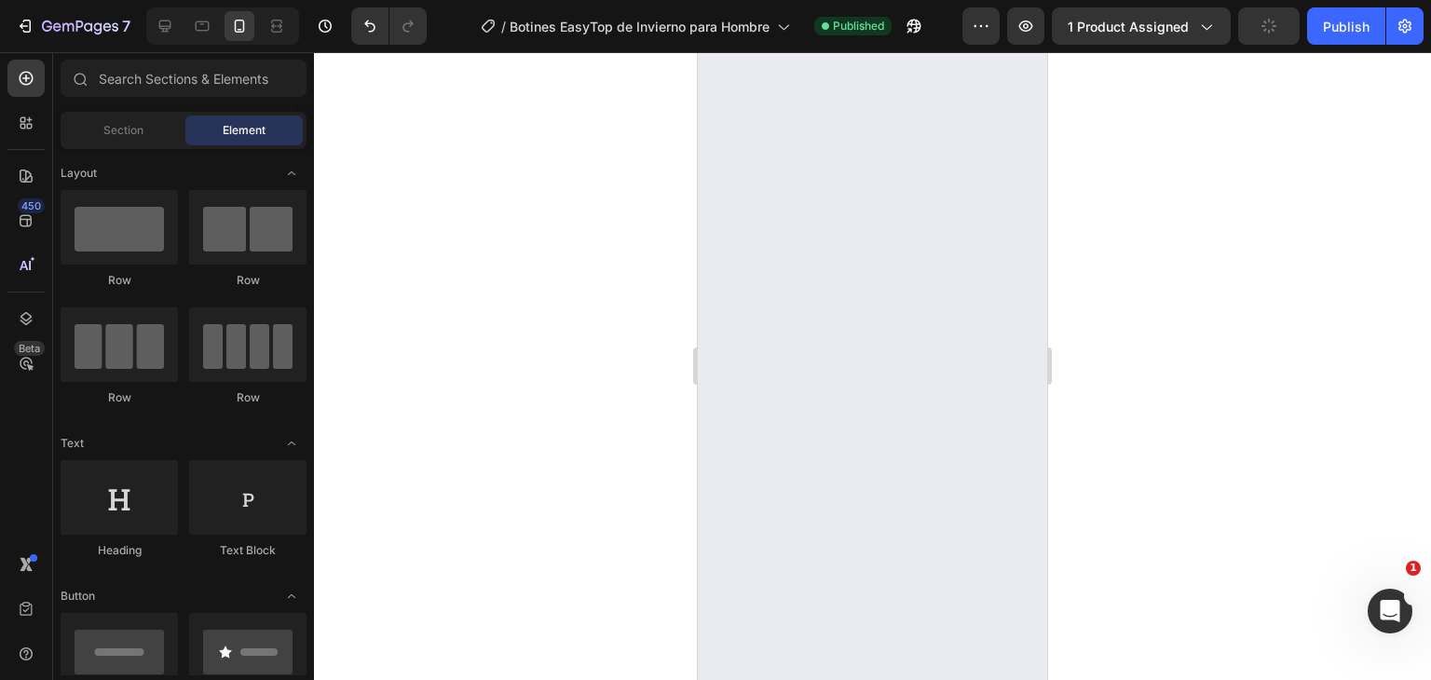
scroll to position [104, 0]
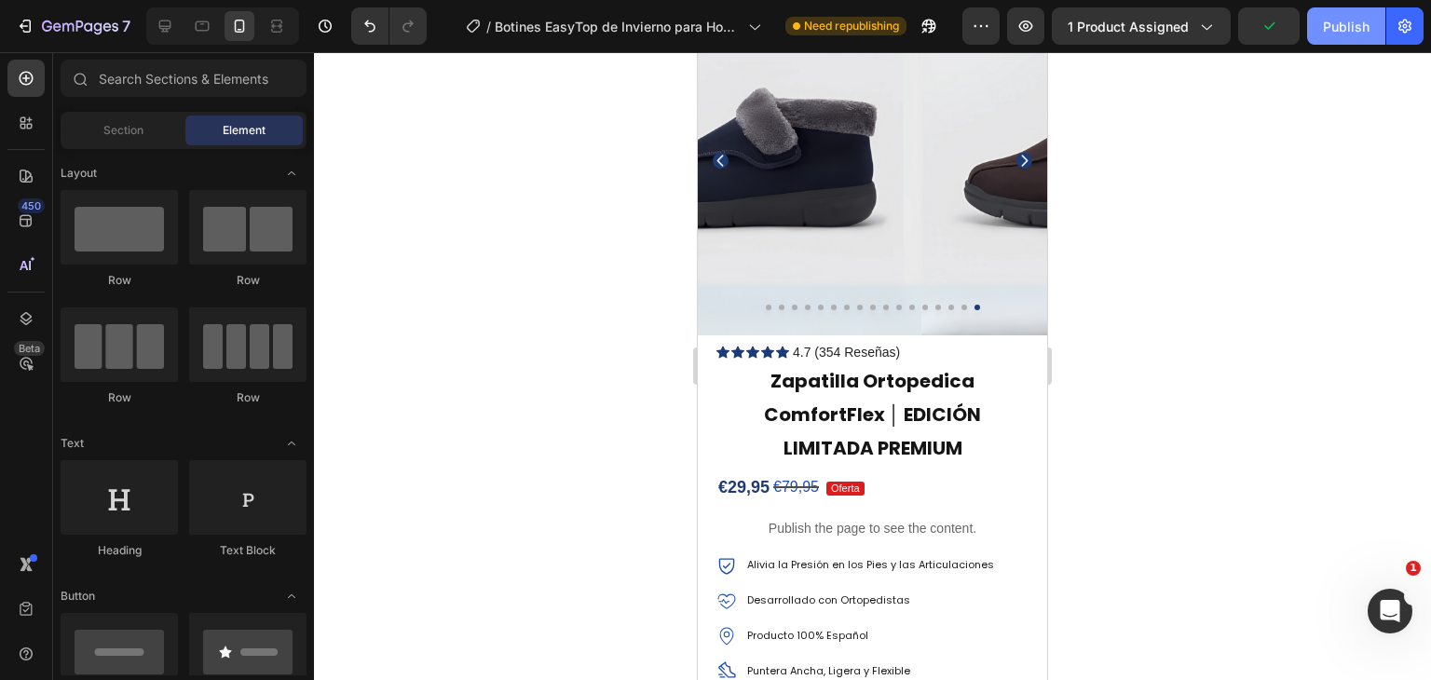
click at [1332, 31] on div "Publish" at bounding box center [1346, 27] width 47 height 20
